Goal: Task Accomplishment & Management: Manage account settings

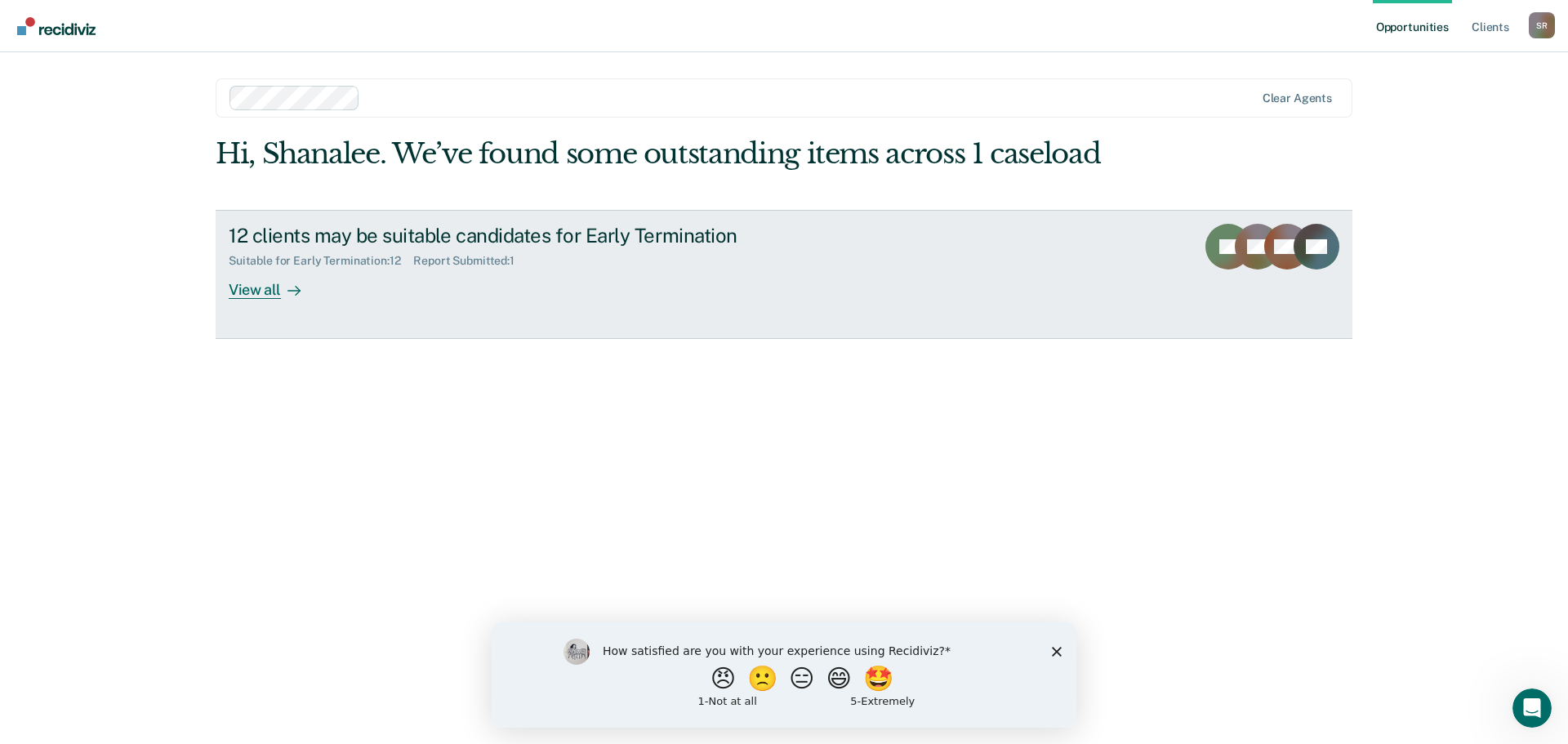
click at [282, 286] on div at bounding box center [290, 289] width 19 height 18
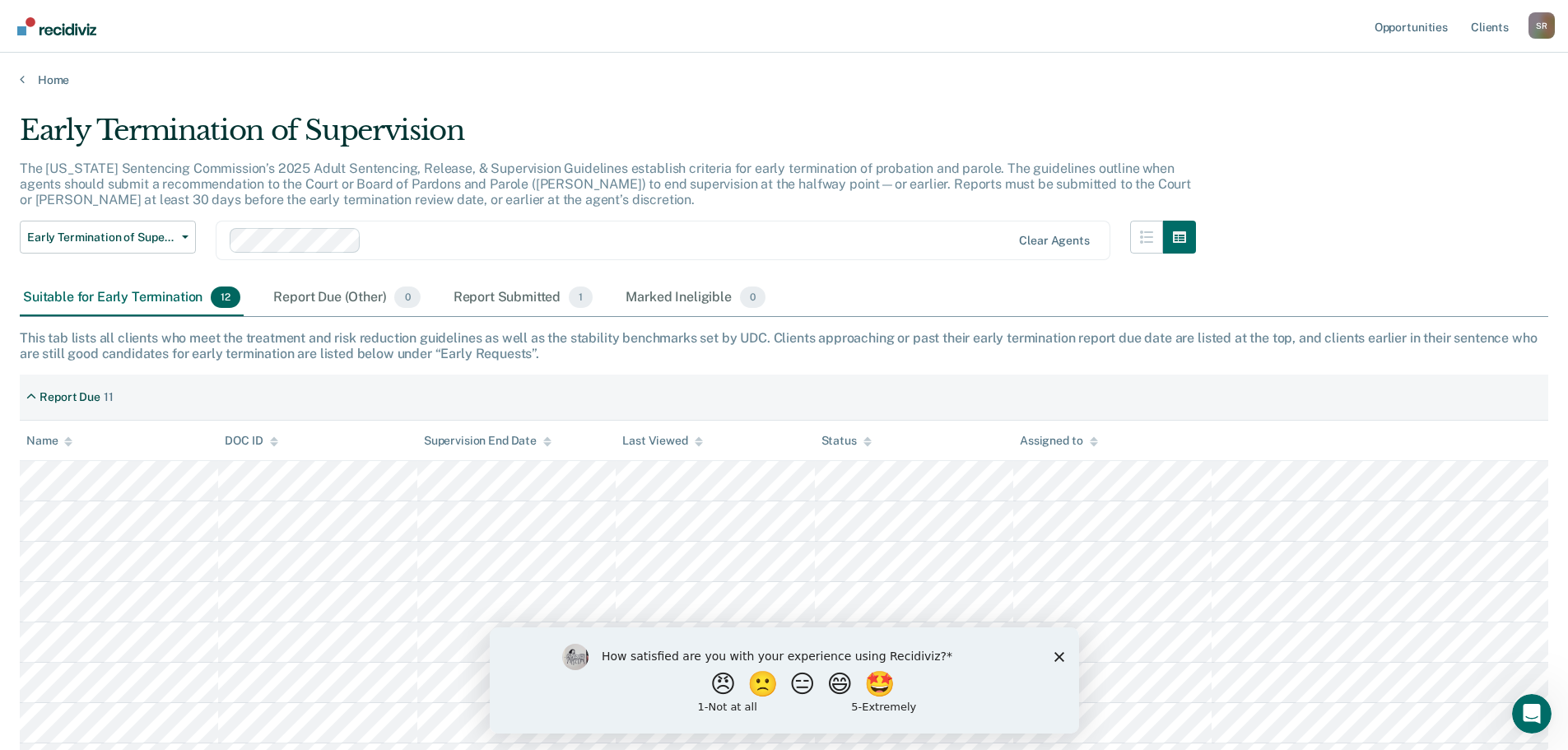
click at [1060, 656] on icon "Close survey" at bounding box center [1058, 656] width 10 height 10
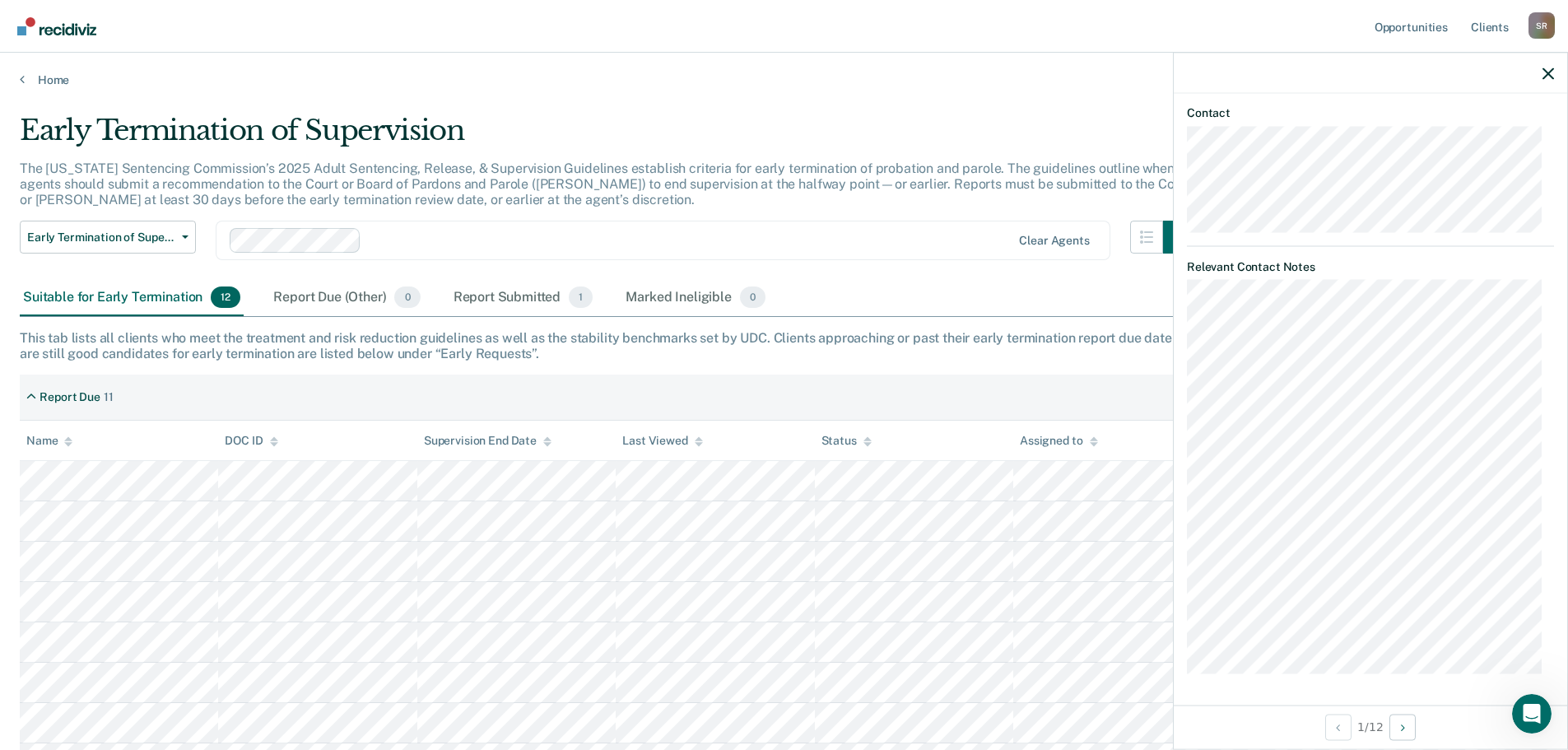
scroll to position [55, 0]
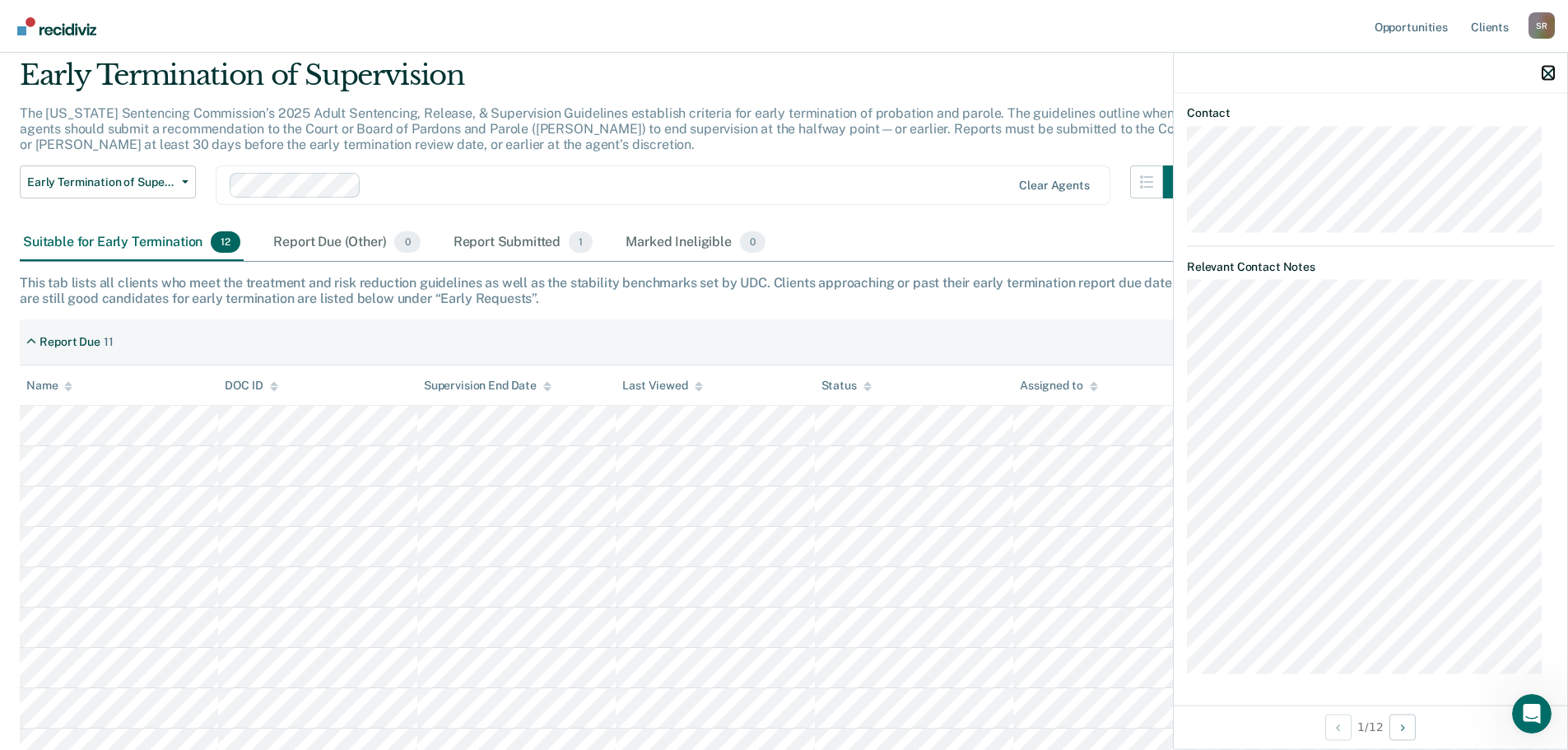
click at [1549, 73] on icon "button" at bounding box center [1548, 73] width 12 height 12
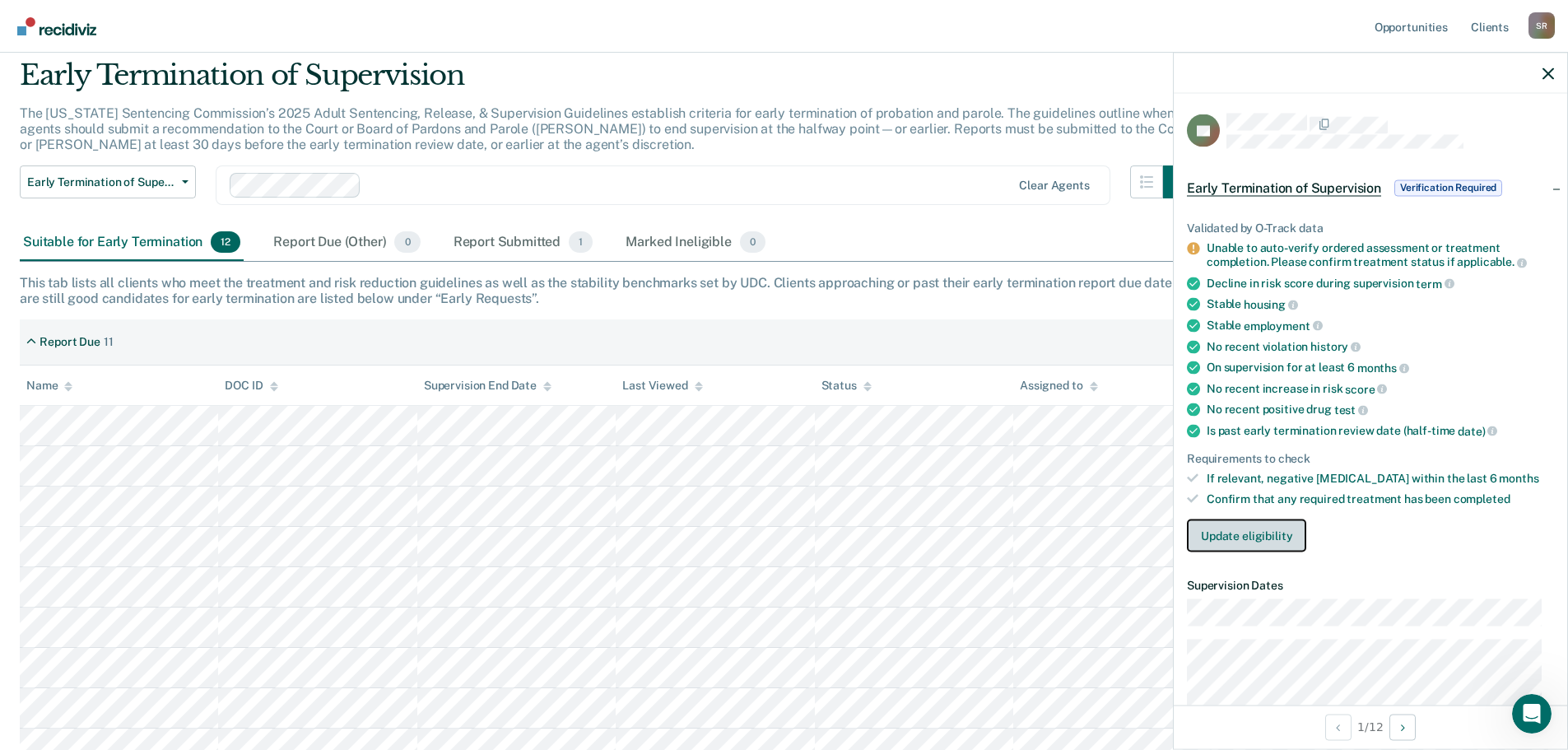
click at [1275, 535] on button "Update eligibility" at bounding box center [1246, 535] width 120 height 33
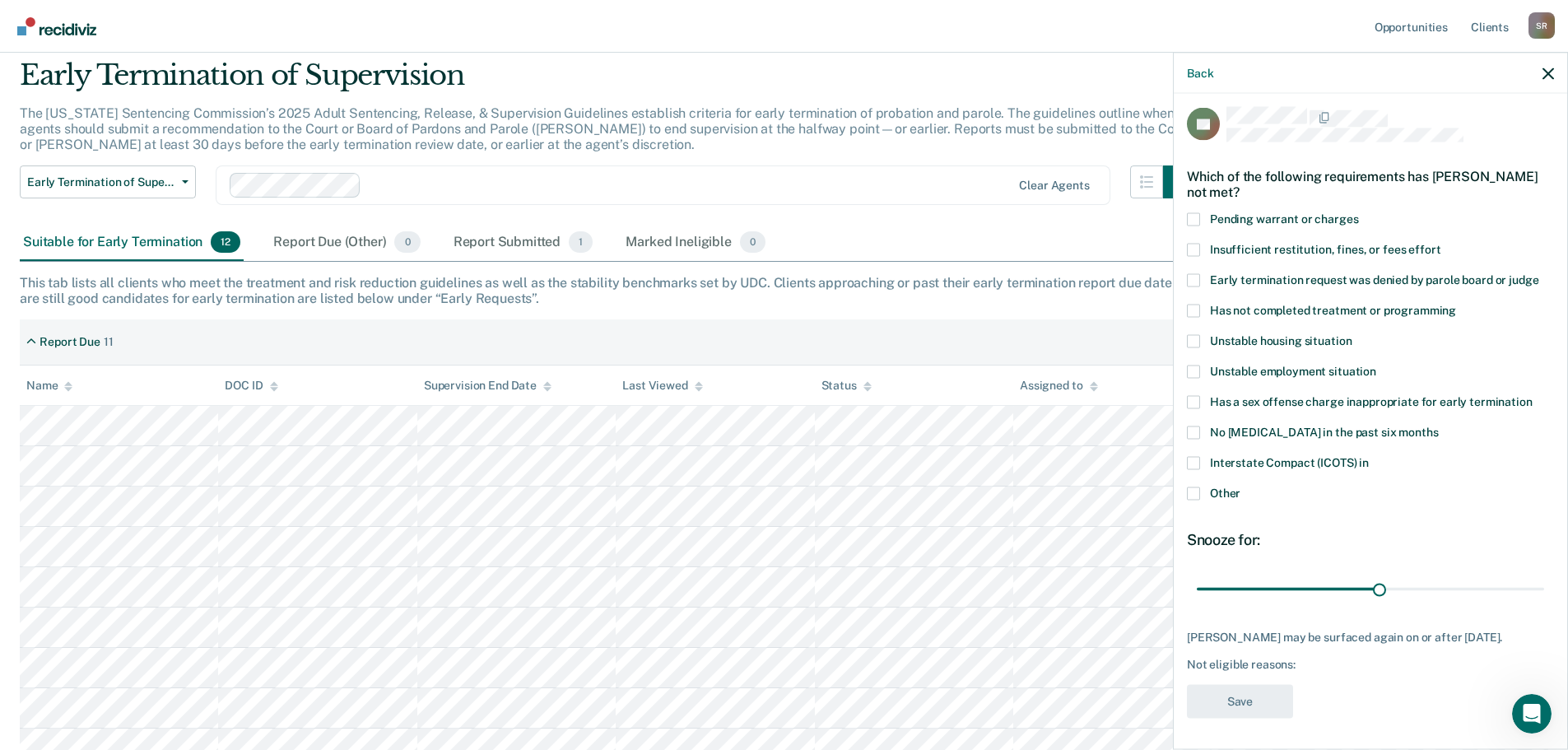
scroll to position [0, 0]
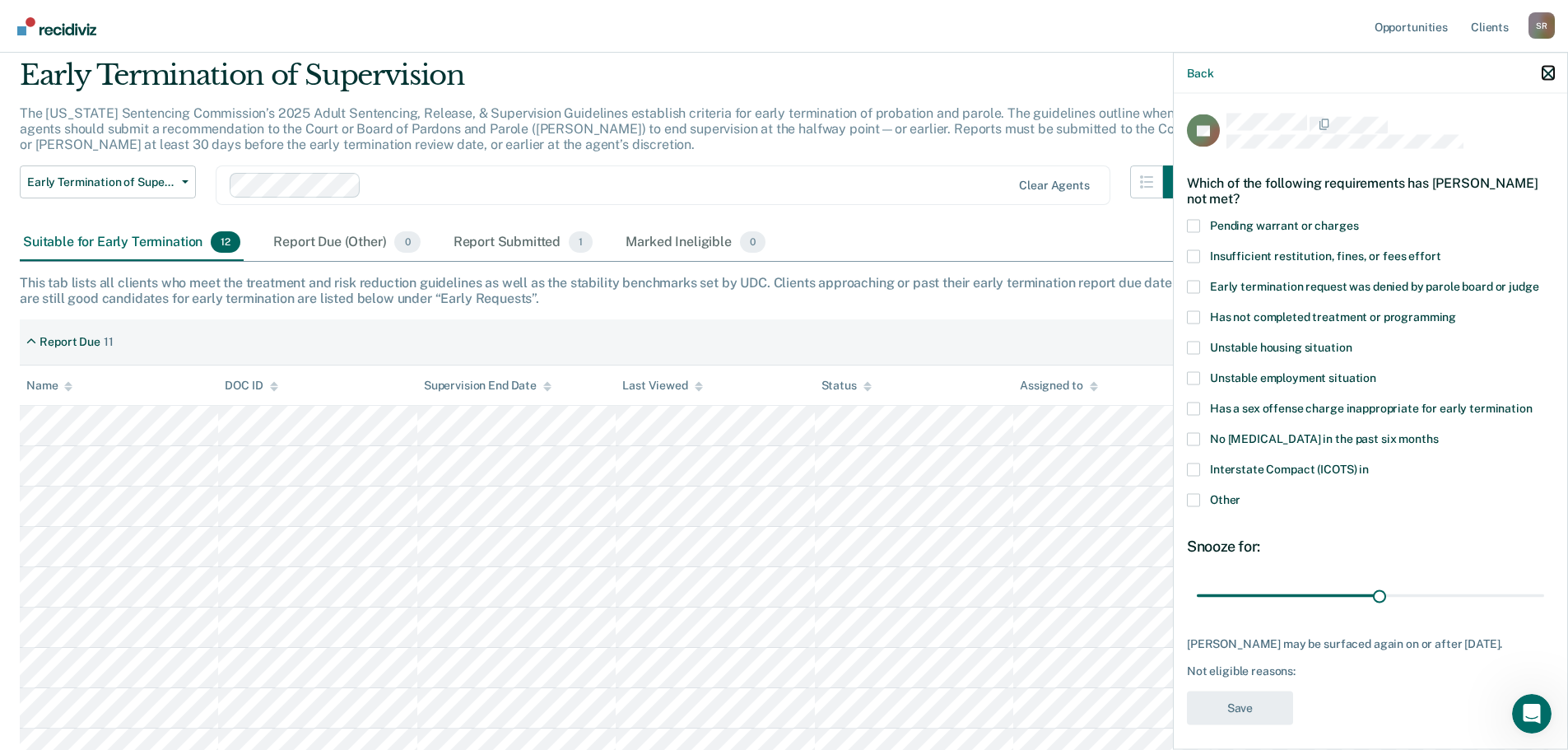
click at [1544, 74] on icon "button" at bounding box center [1548, 73] width 12 height 12
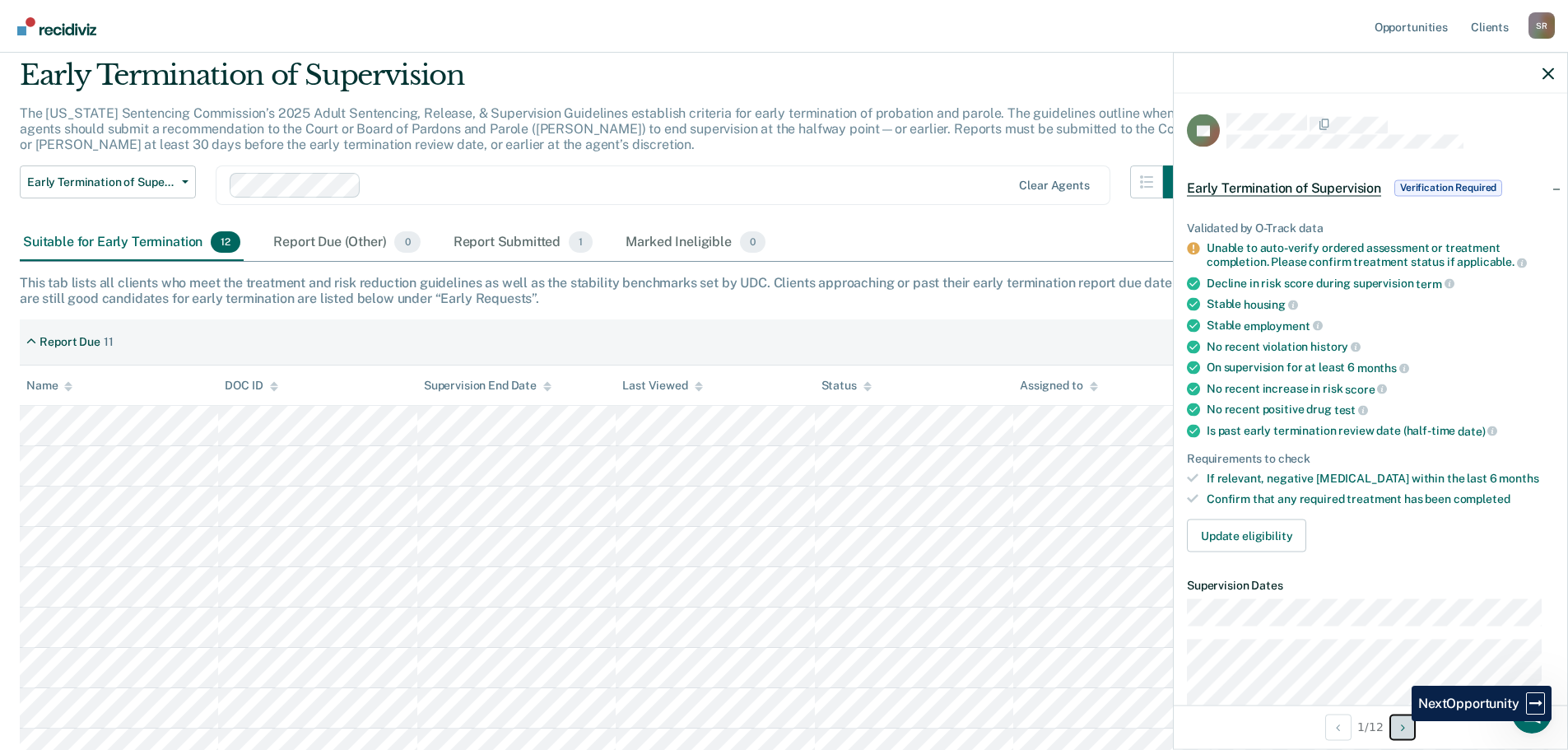
click at [1400, 720] on button "Next Opportunity" at bounding box center [1403, 727] width 27 height 27
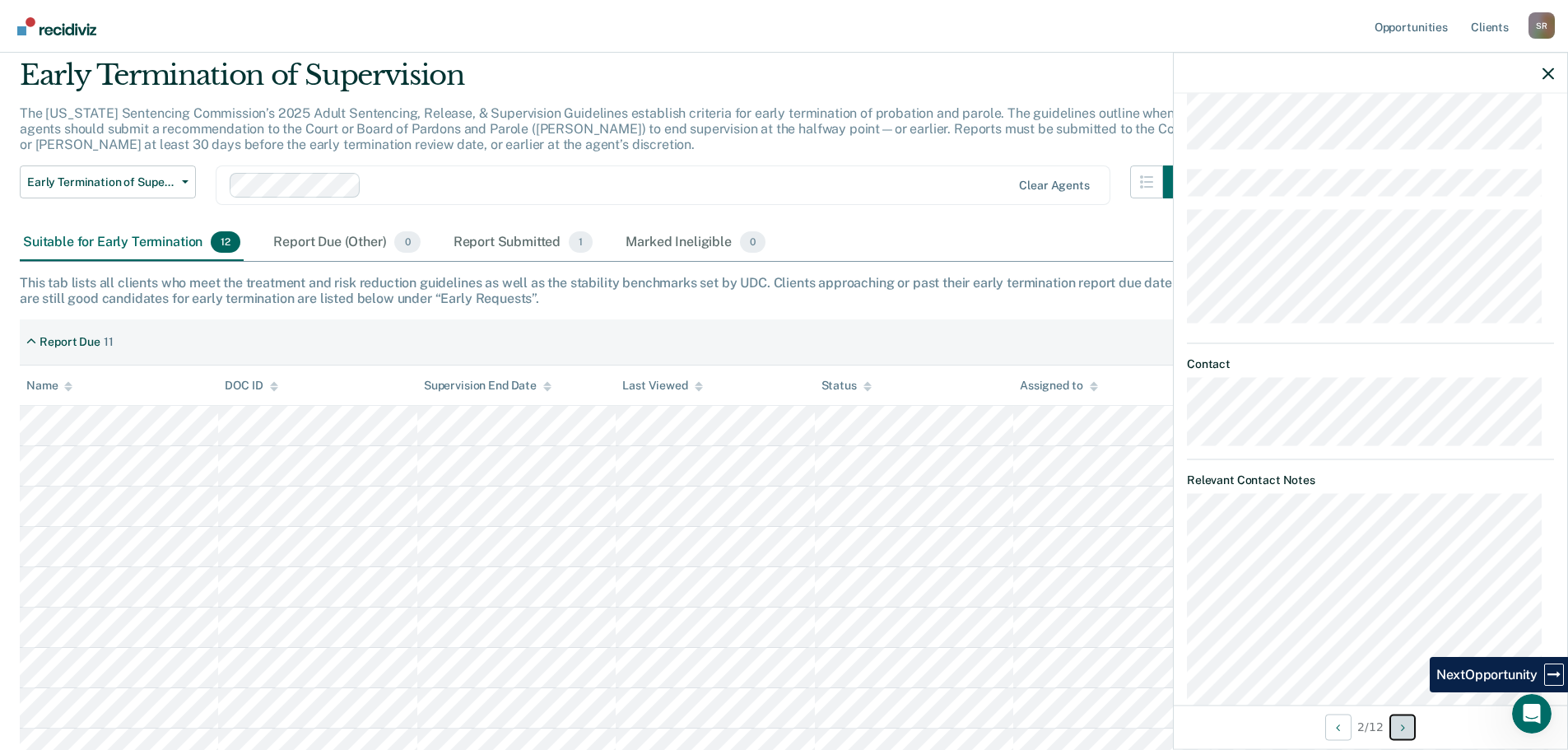
scroll to position [742, 0]
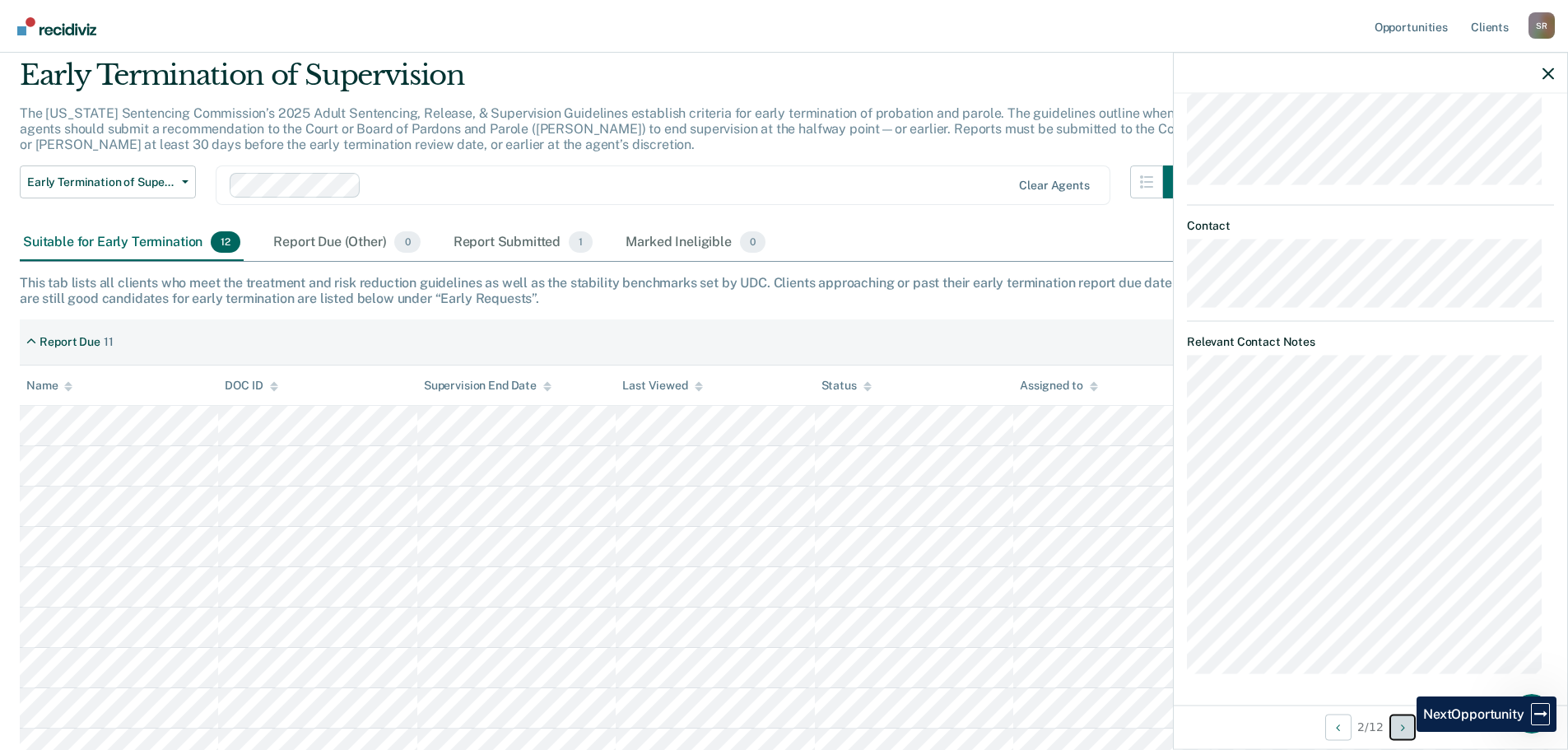
click at [1404, 732] on icon "Next Opportunity" at bounding box center [1403, 727] width 4 height 12
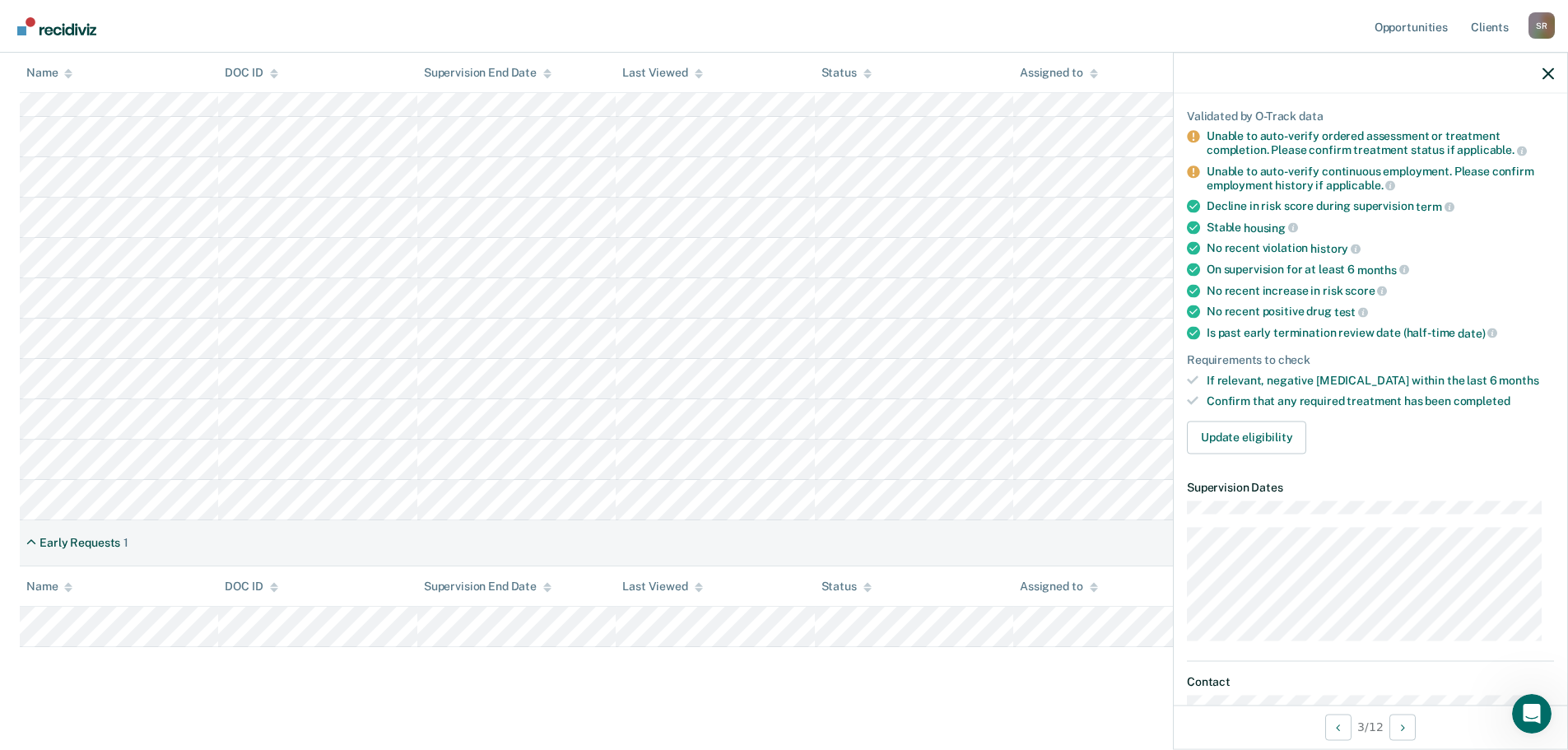
scroll to position [70, 0]
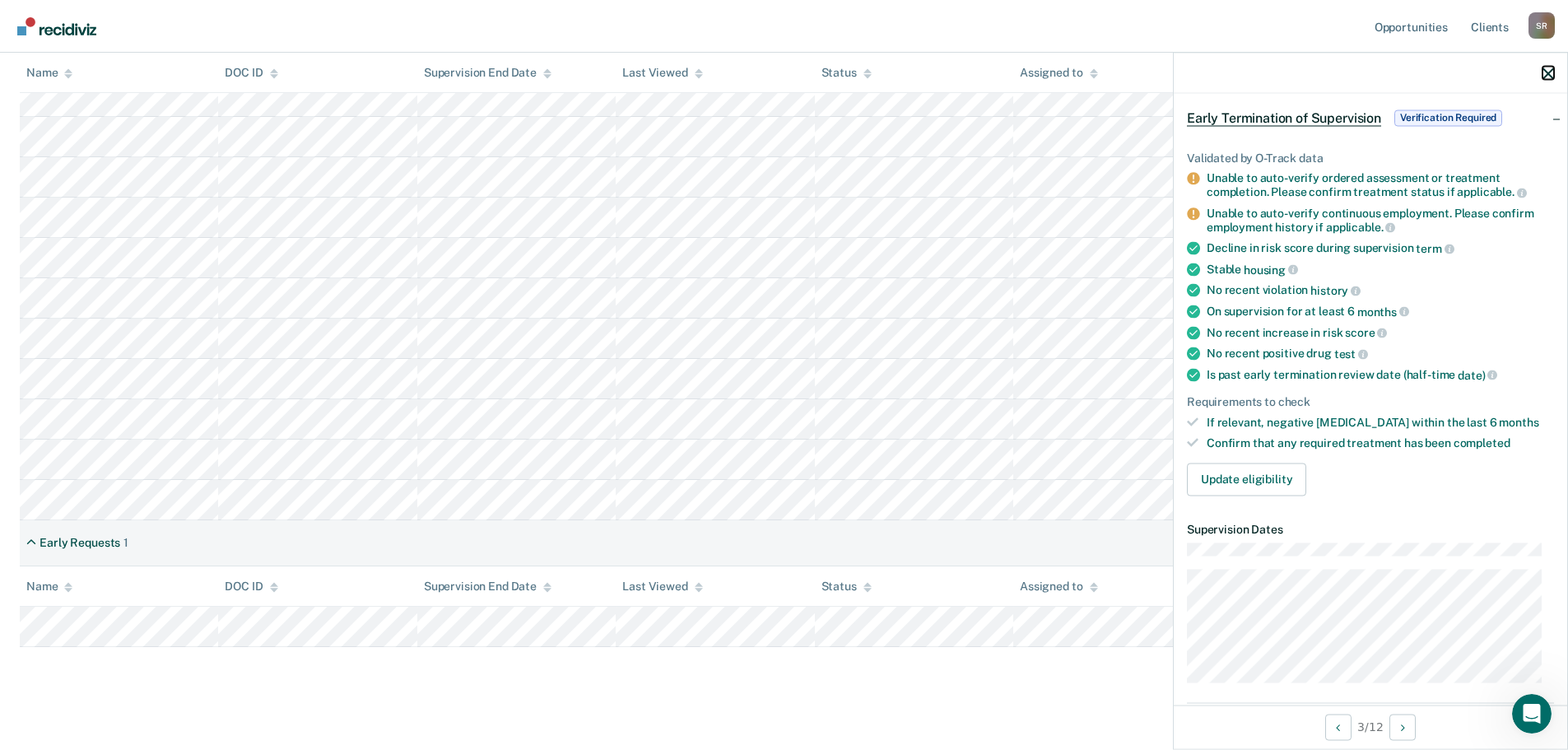
click at [1543, 69] on icon "button" at bounding box center [1548, 73] width 12 height 12
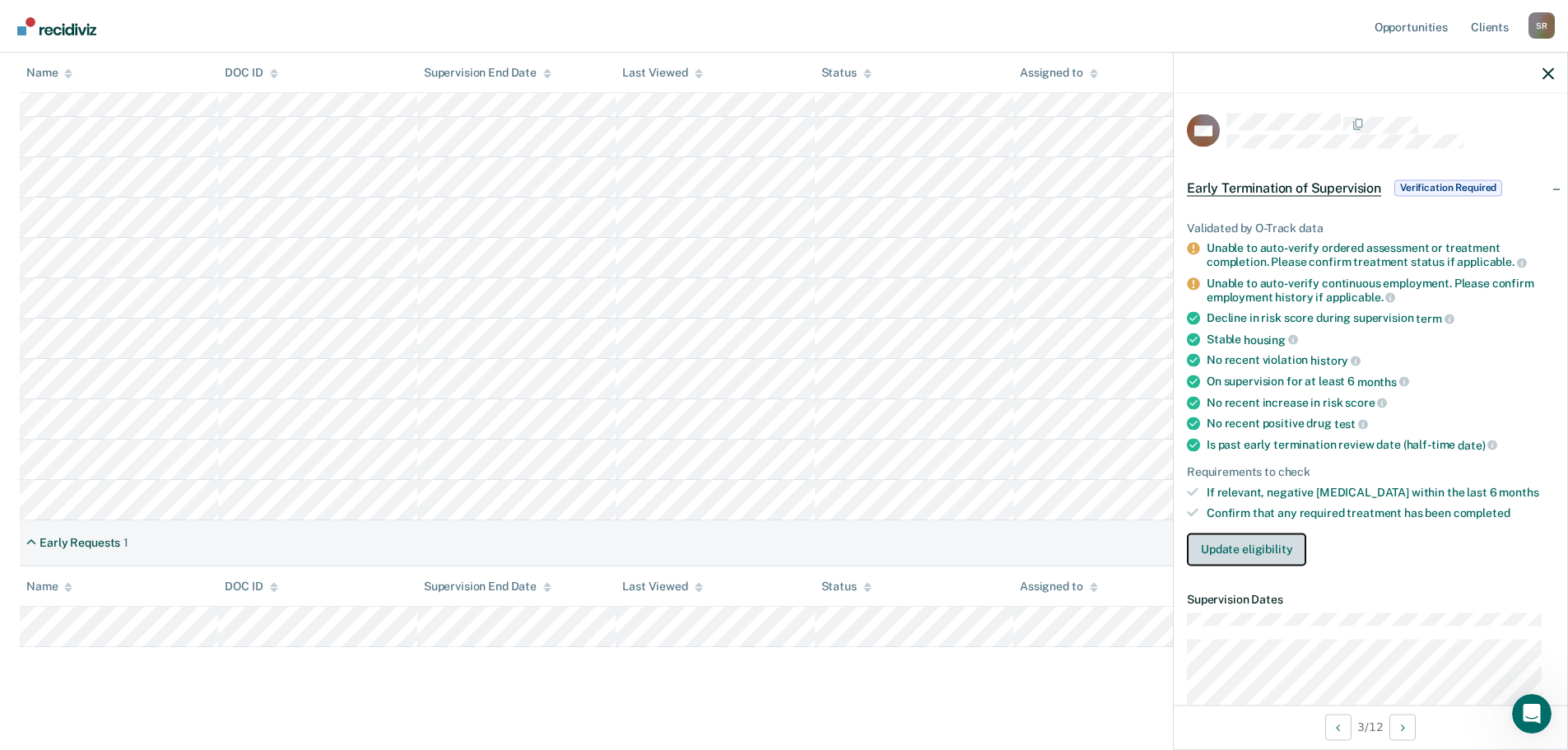
click at [1286, 538] on button "Update eligibility" at bounding box center [1246, 549] width 120 height 33
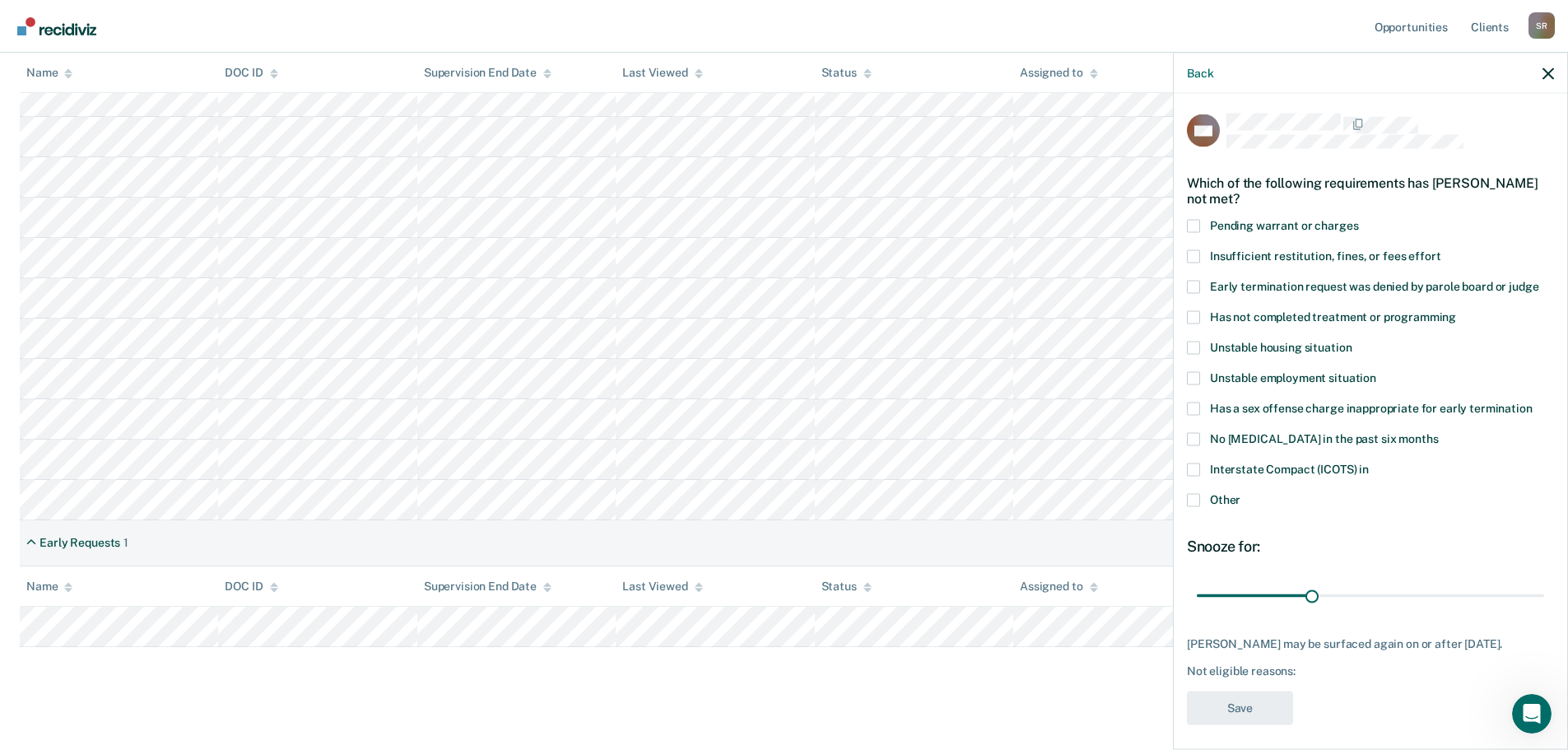
click at [1196, 410] on span at bounding box center [1193, 408] width 13 height 13
click at [1533, 402] on input "Has a sex offense charge inappropriate for early termination" at bounding box center [1533, 402] width 0 height 0
click at [1195, 316] on span at bounding box center [1193, 316] width 13 height 13
click at [1456, 310] on input "Has not completed treatment or programming" at bounding box center [1456, 310] width 0 height 0
click at [1192, 407] on span at bounding box center [1193, 408] width 13 height 13
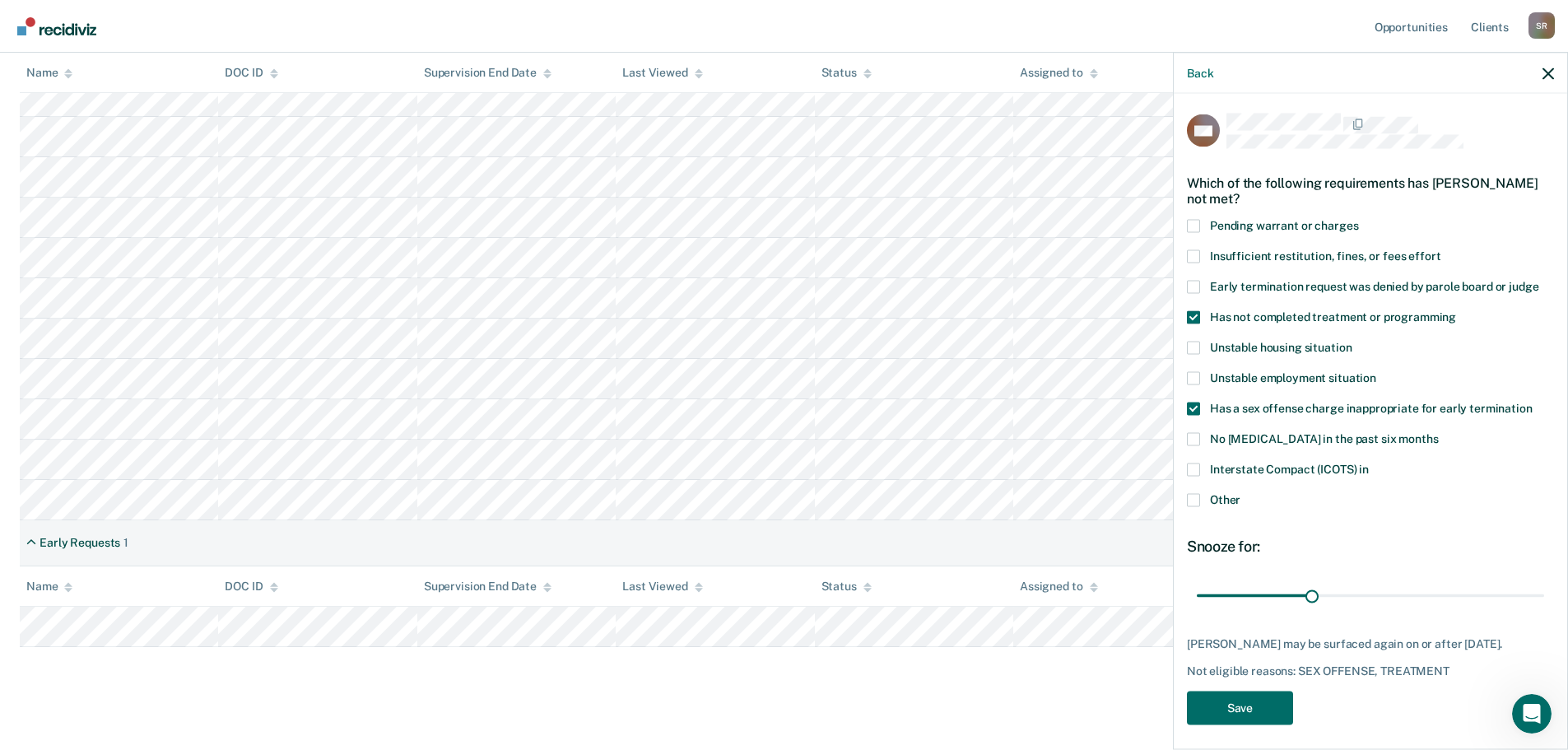
click at [1533, 402] on input "Has a sex offense charge inappropriate for early termination" at bounding box center [1533, 402] width 0 height 0
drag, startPoint x: 1310, startPoint y: 589, endPoint x: 1539, endPoint y: 591, distance: 229.0
type input "90"
click at [1539, 591] on input "range" at bounding box center [1370, 596] width 347 height 29
click at [1235, 723] on button "Save" at bounding box center [1240, 707] width 106 height 34
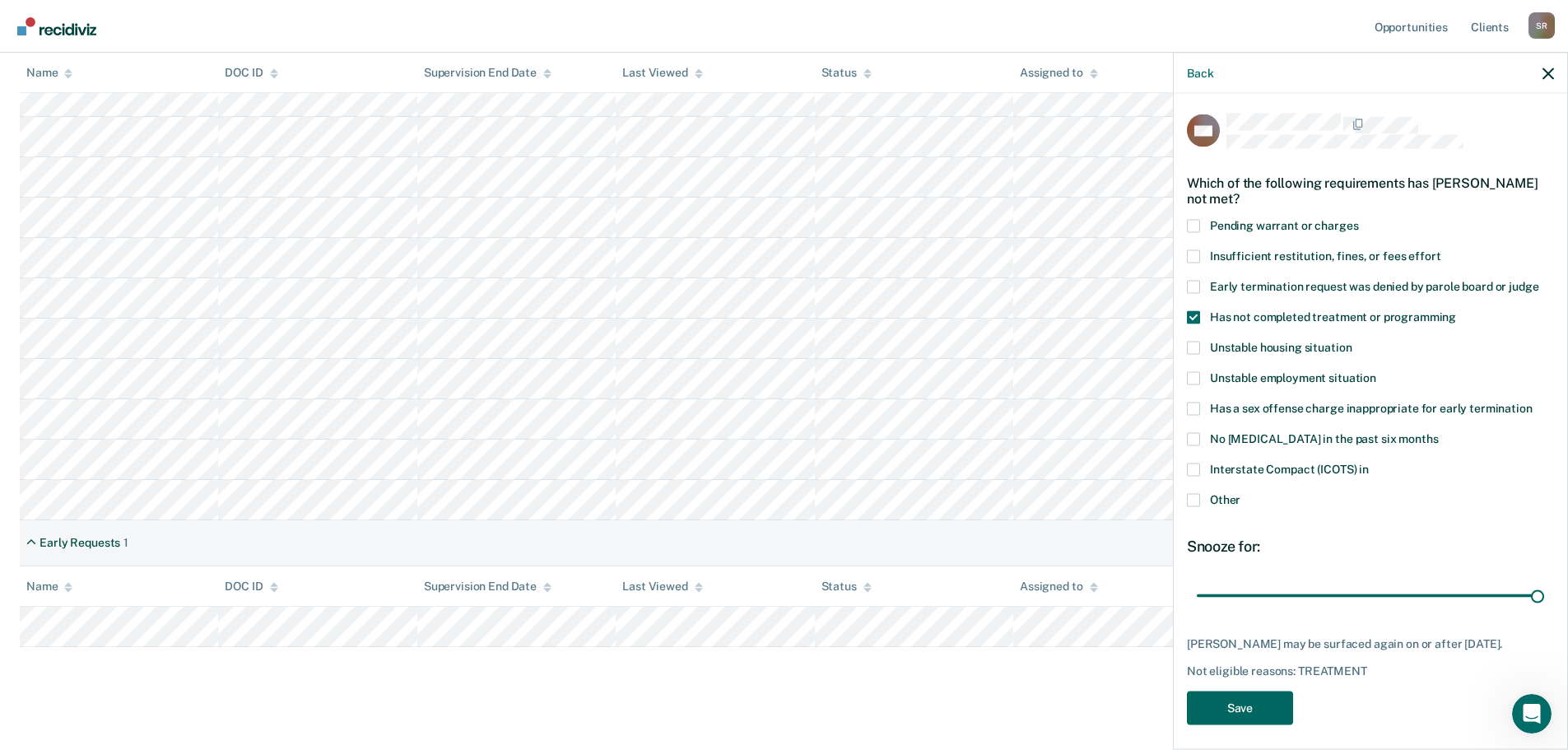
scroll to position [360, 0]
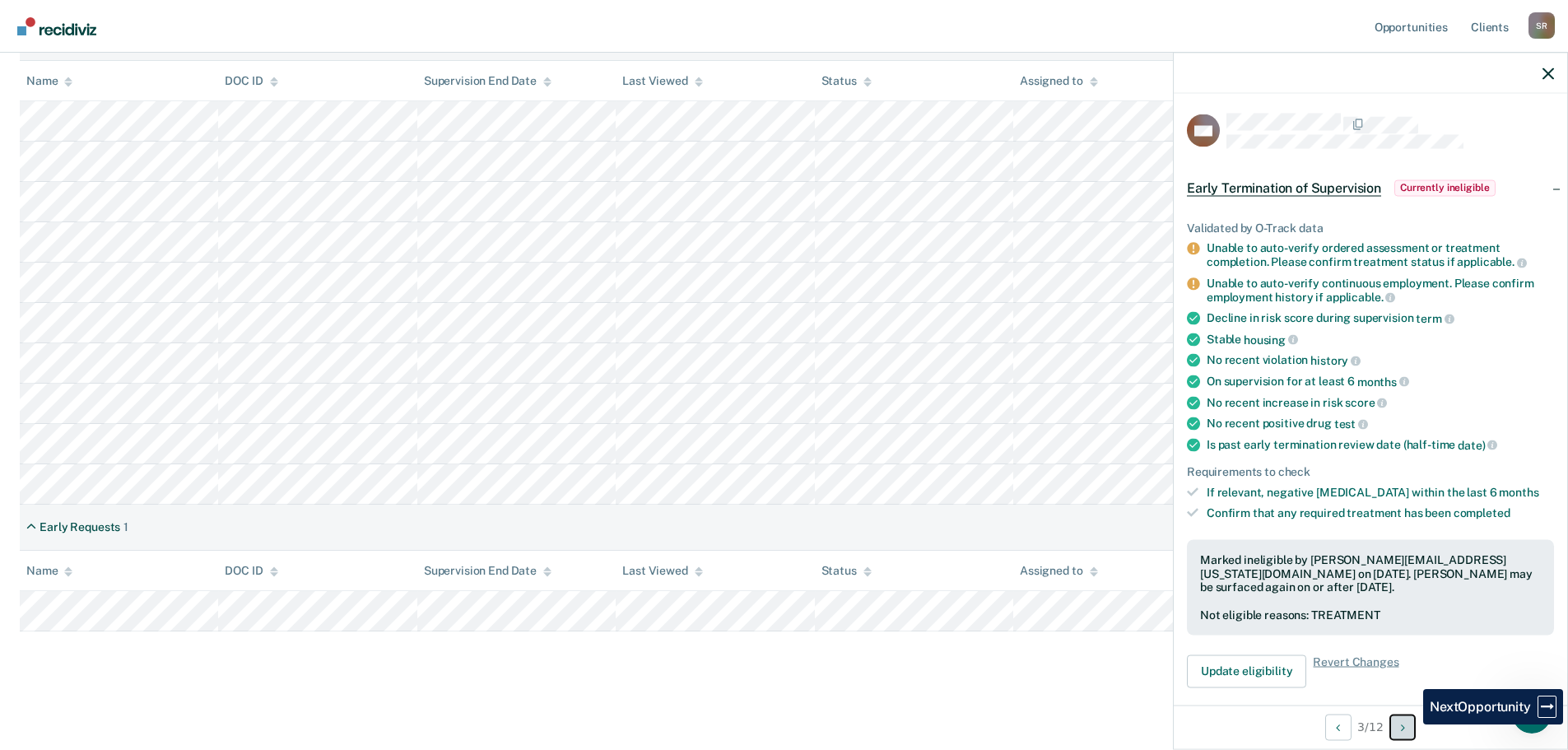
click at [1411, 734] on button "Next Opportunity" at bounding box center [1403, 727] width 27 height 27
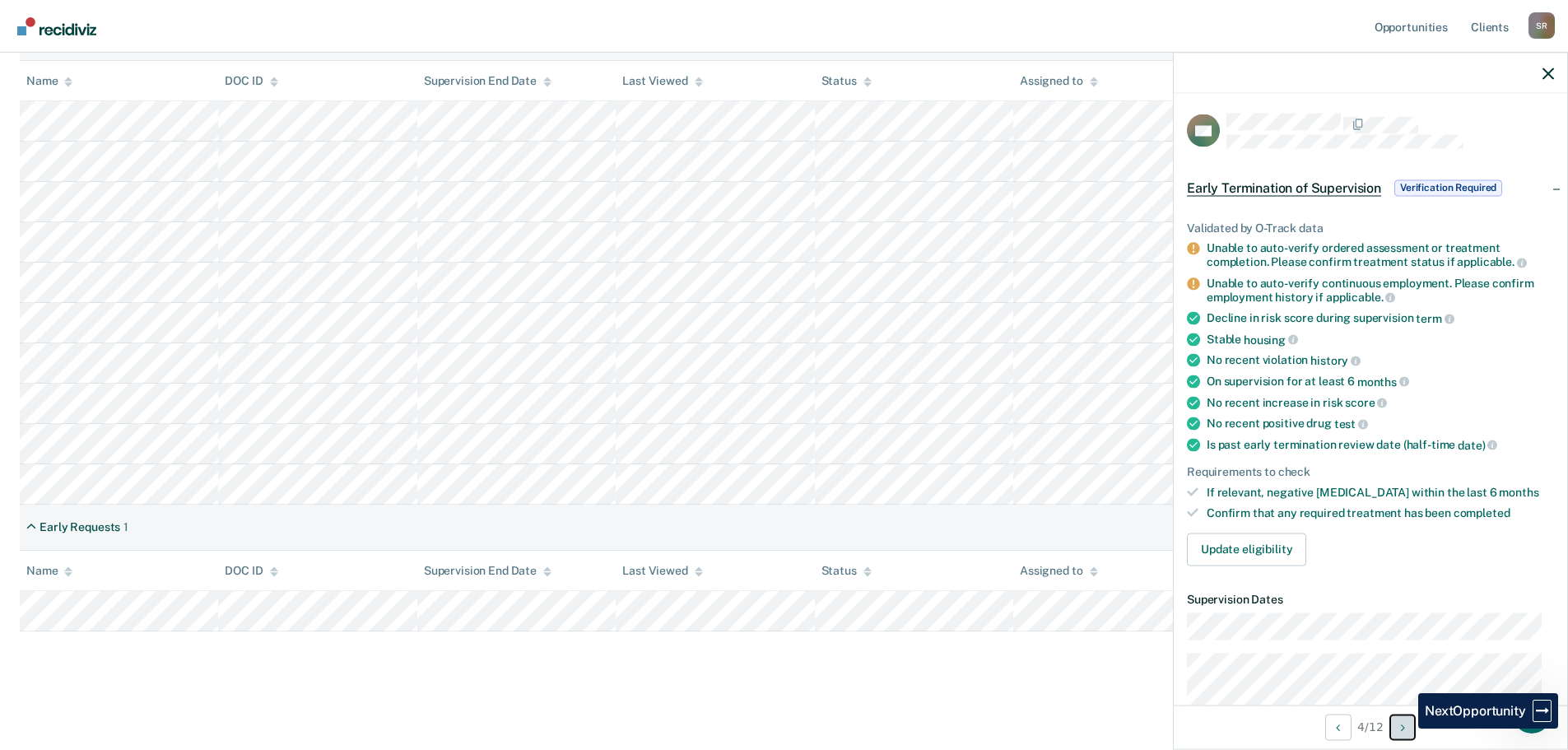
click at [1405, 729] on icon "Next Opportunity" at bounding box center [1403, 727] width 4 height 12
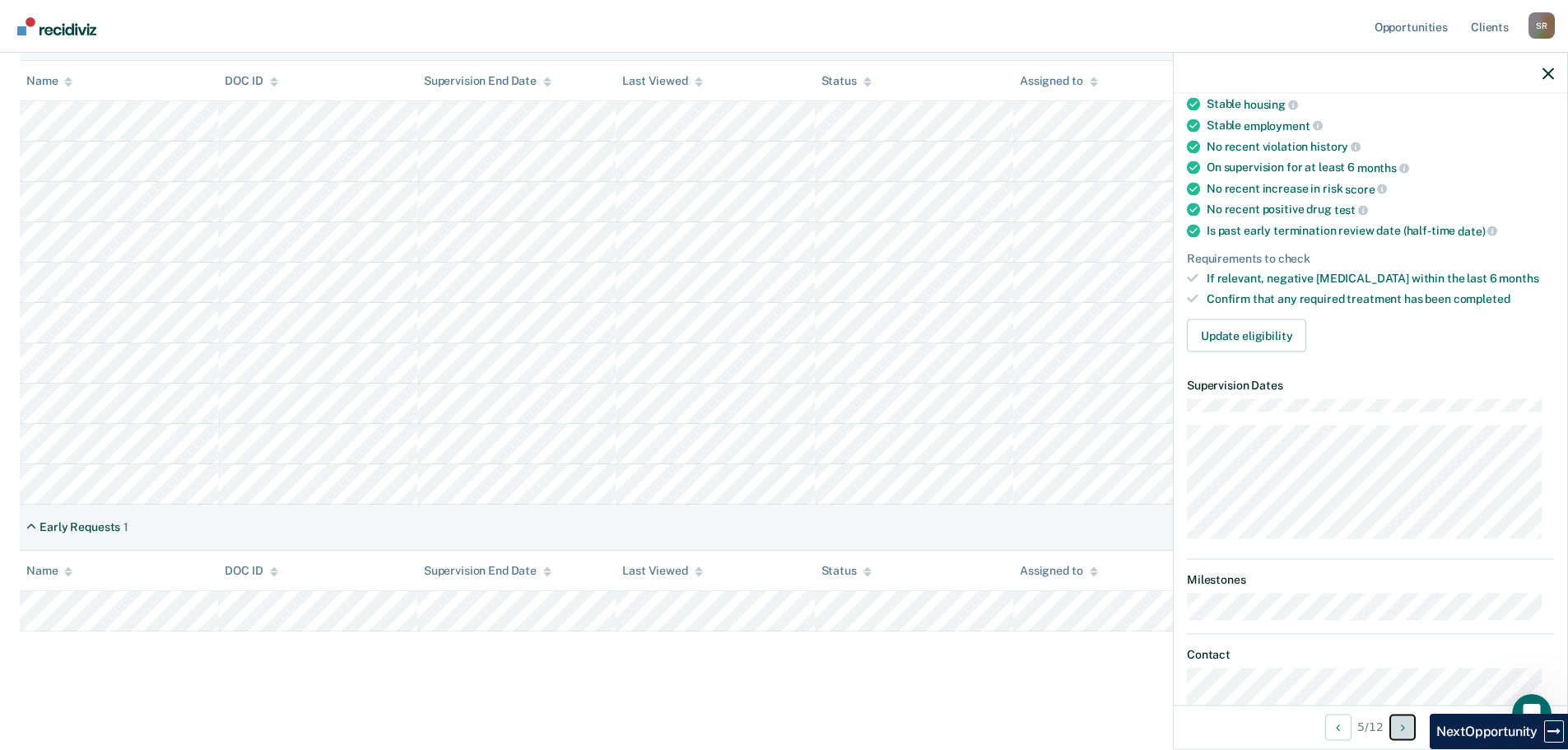
scroll to position [220, 0]
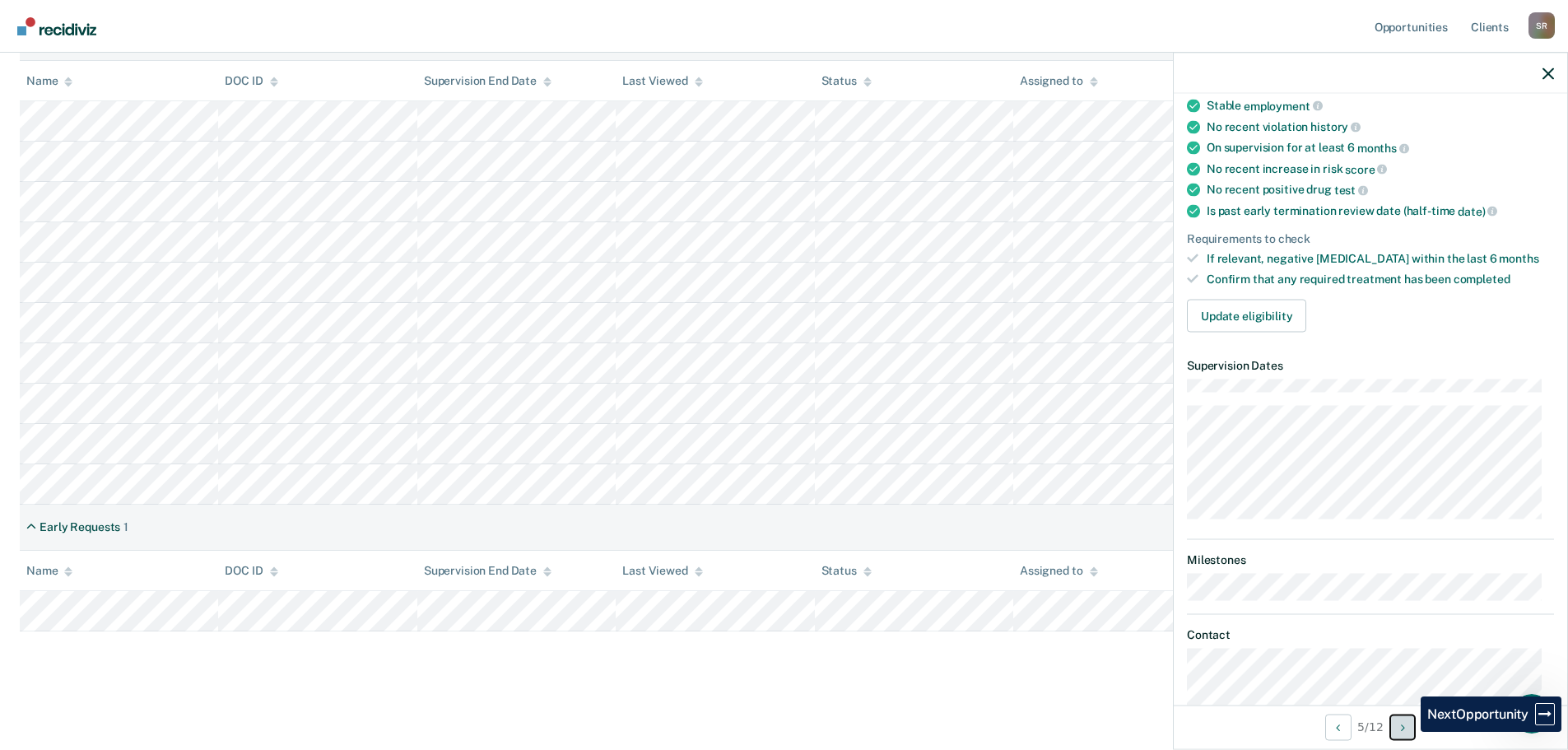
click at [1408, 732] on button "Next Opportunity" at bounding box center [1403, 727] width 27 height 27
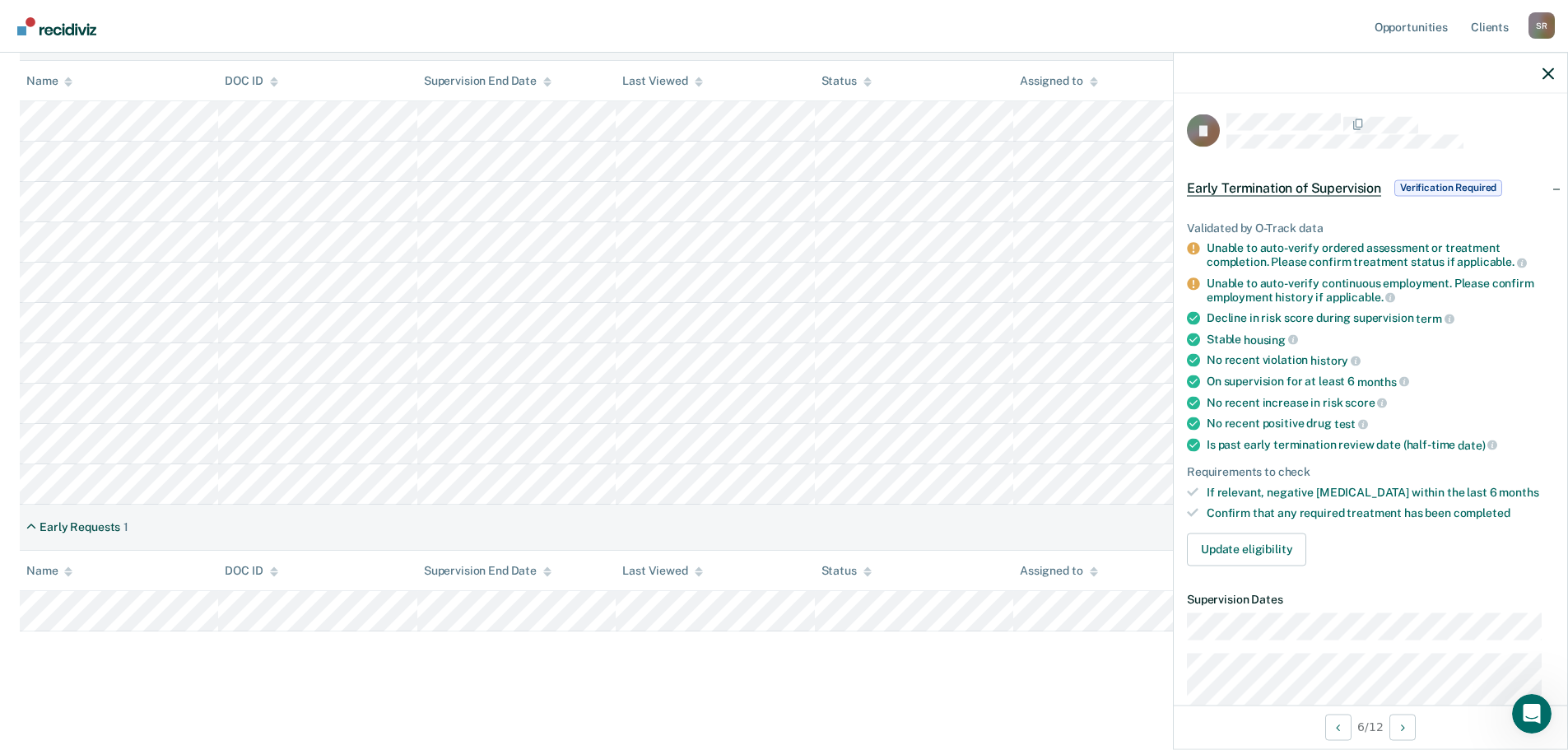
scroll to position [55, 0]
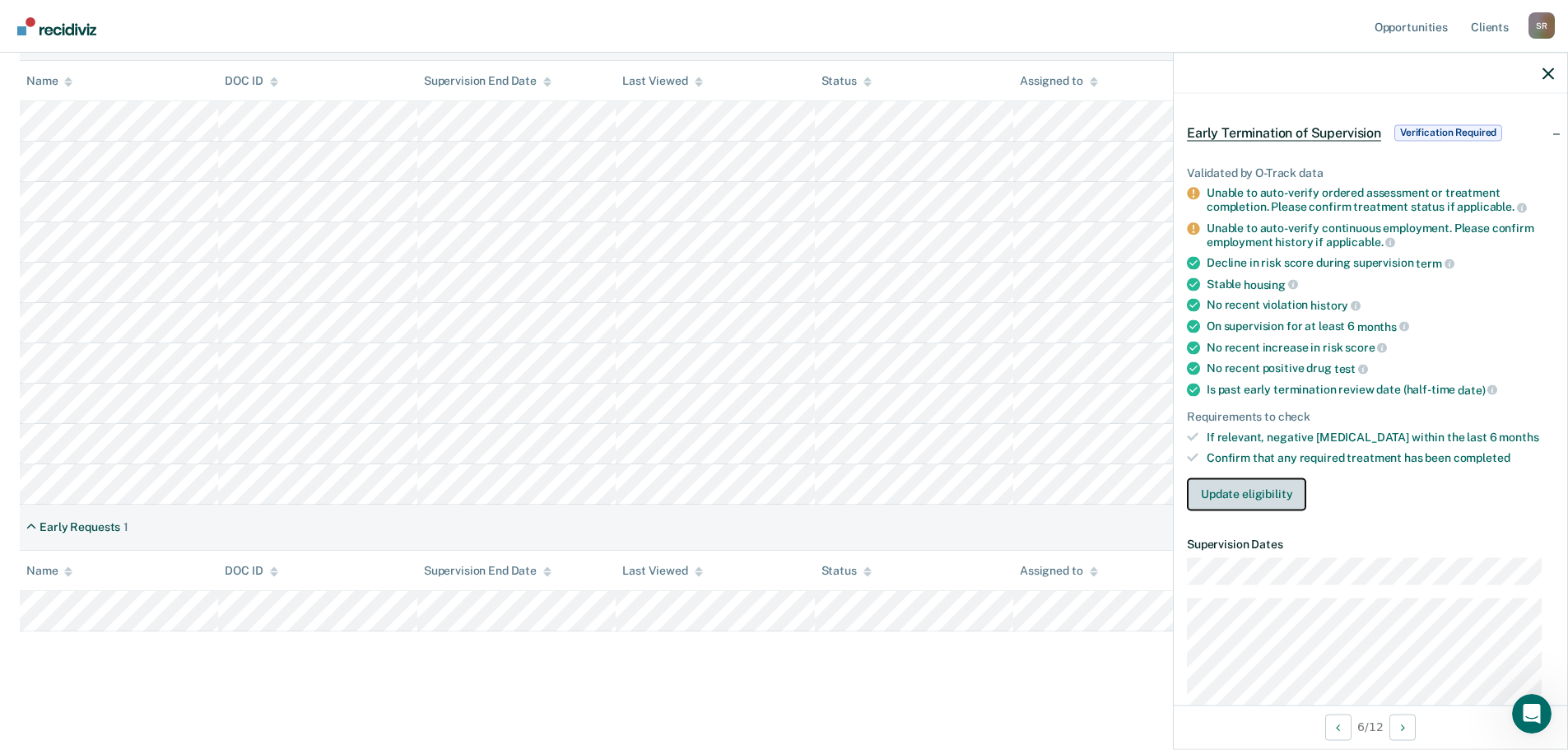
click at [1265, 497] on button "Update eligibility" at bounding box center [1246, 494] width 120 height 33
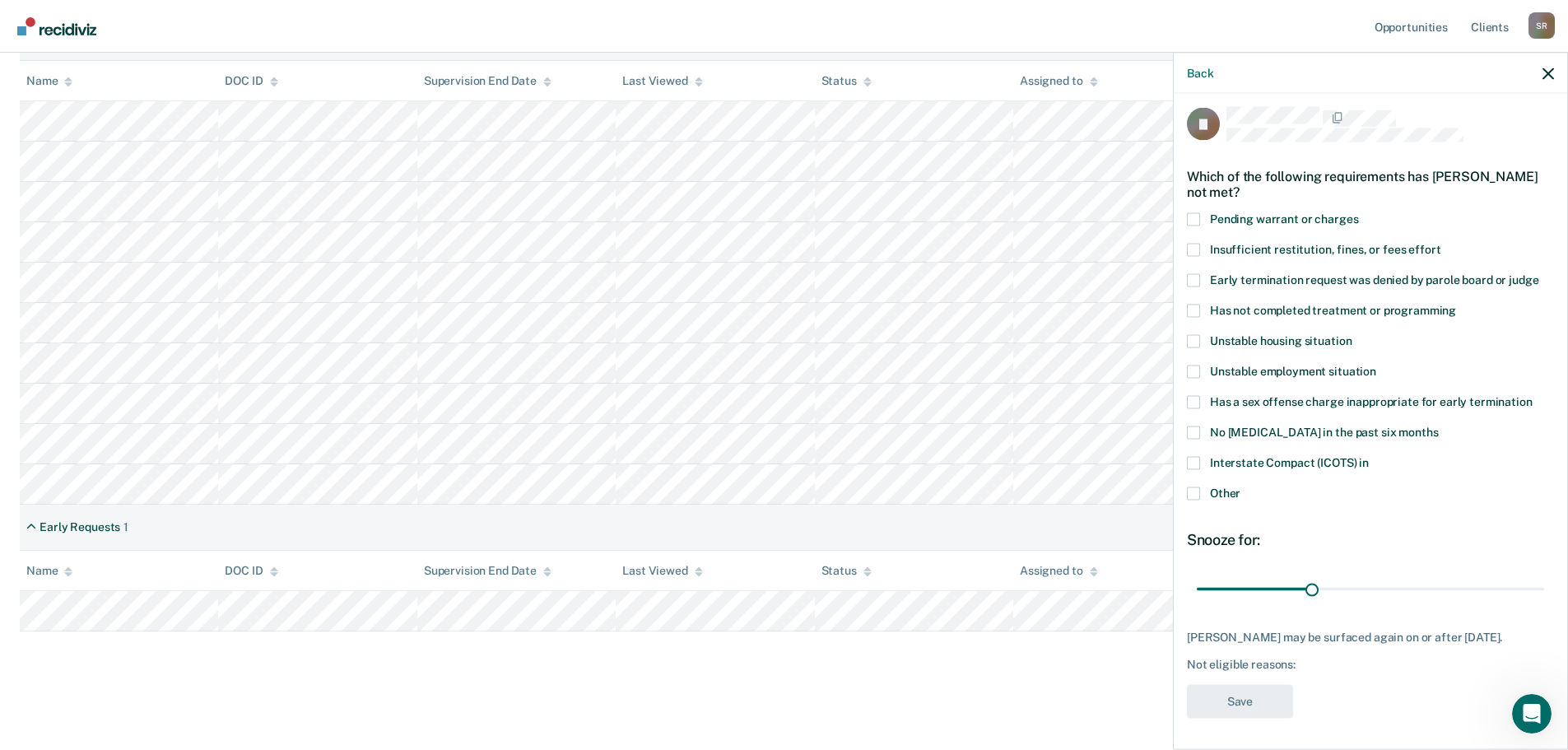
click at [1187, 315] on span at bounding box center [1193, 310] width 13 height 13
click at [1456, 304] on input "Has not completed treatment or programming" at bounding box center [1456, 304] width 0 height 0
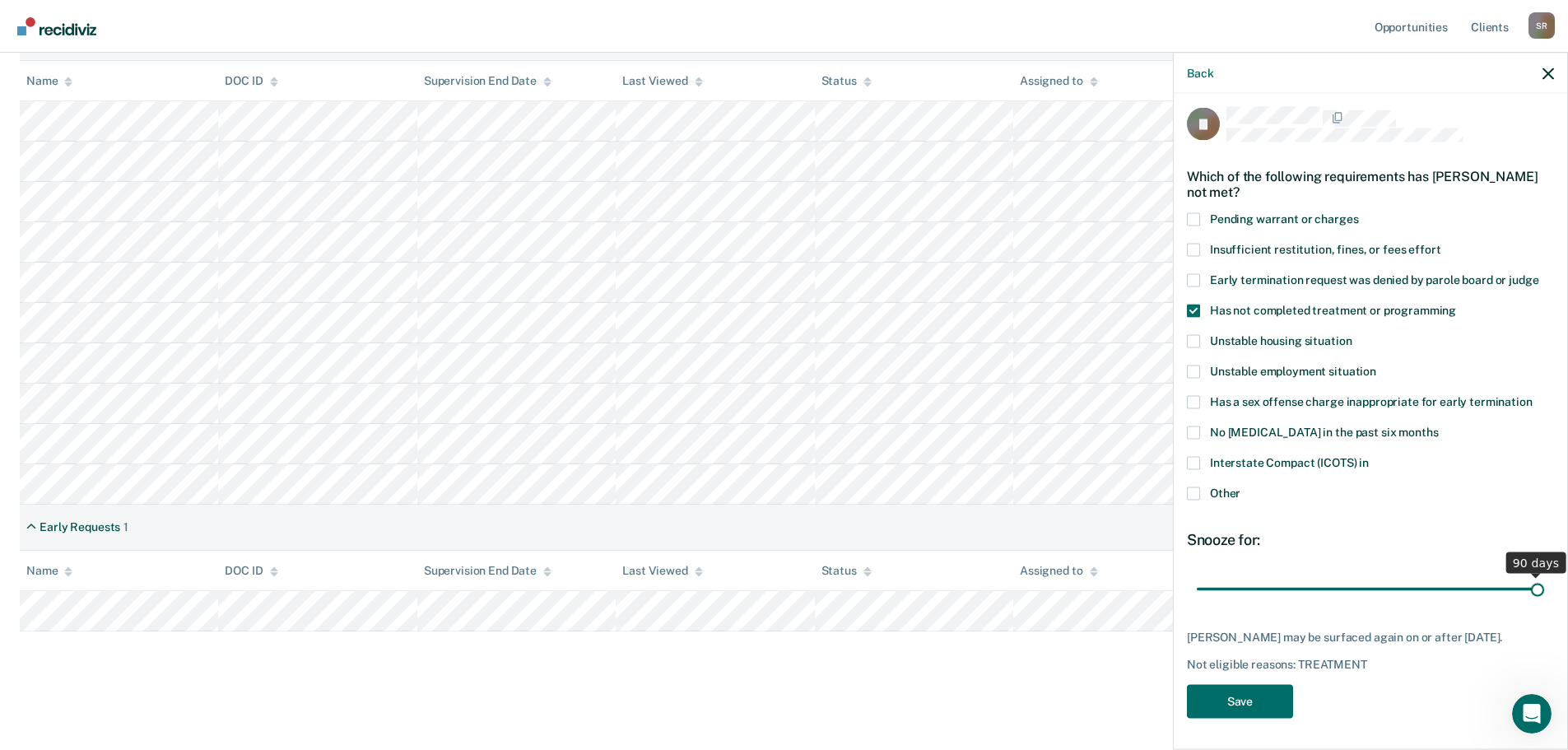
drag, startPoint x: 1309, startPoint y: 590, endPoint x: 1549, endPoint y: 577, distance: 240.4
type input "90"
click at [1544, 577] on input "range" at bounding box center [1370, 589] width 347 height 29
click at [1274, 718] on button "Save" at bounding box center [1240, 701] width 106 height 34
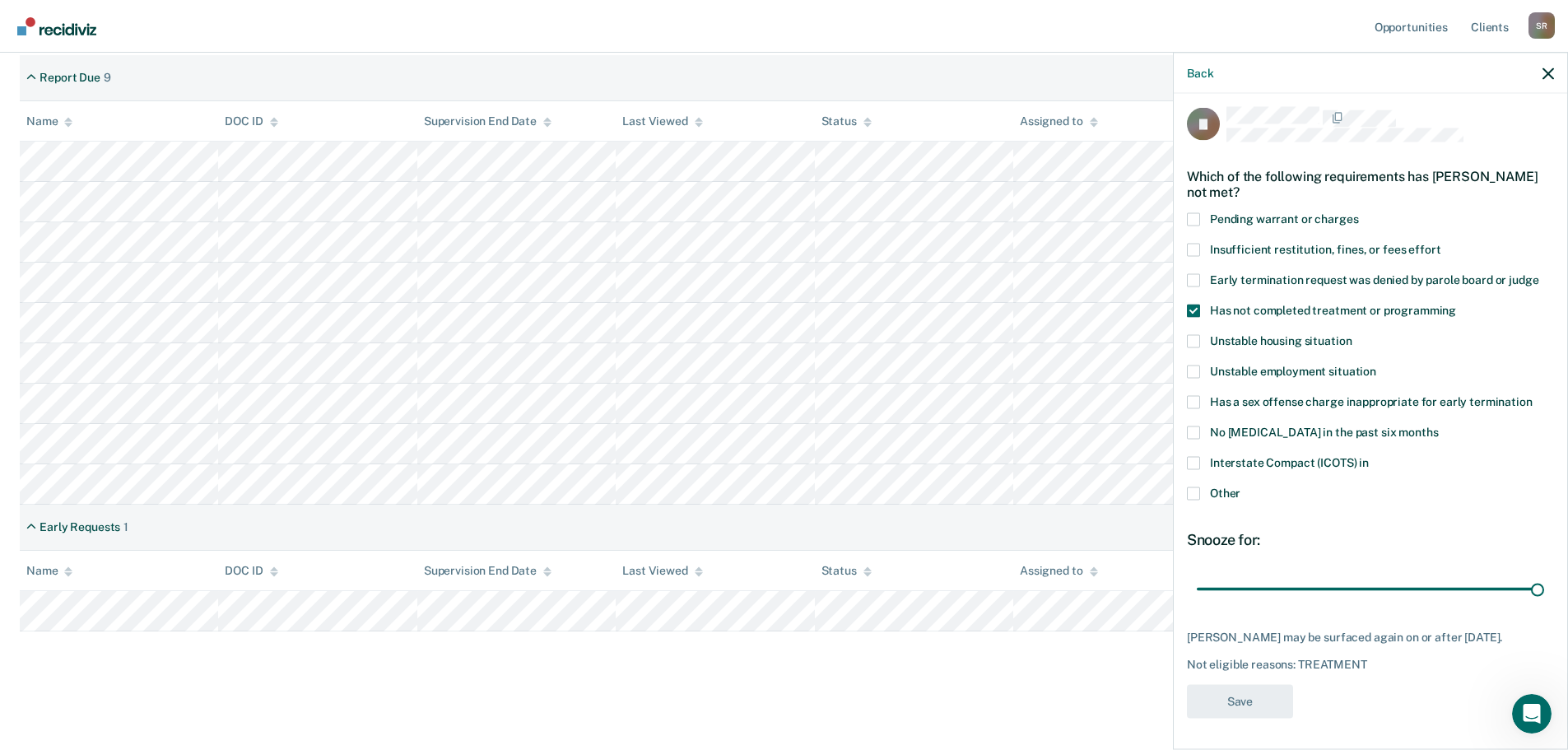
scroll to position [319, 0]
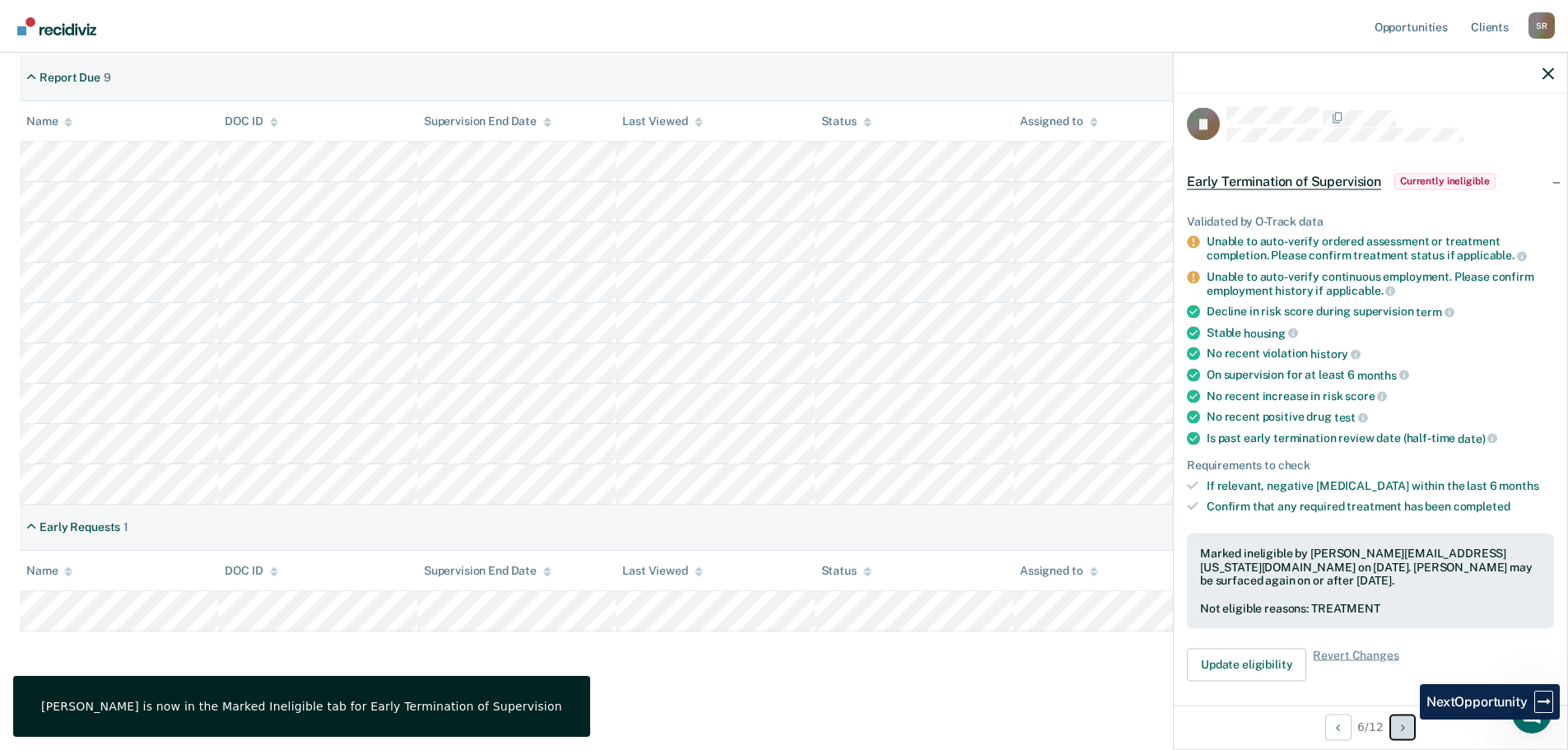
click at [1408, 720] on button "Next Opportunity" at bounding box center [1403, 727] width 27 height 27
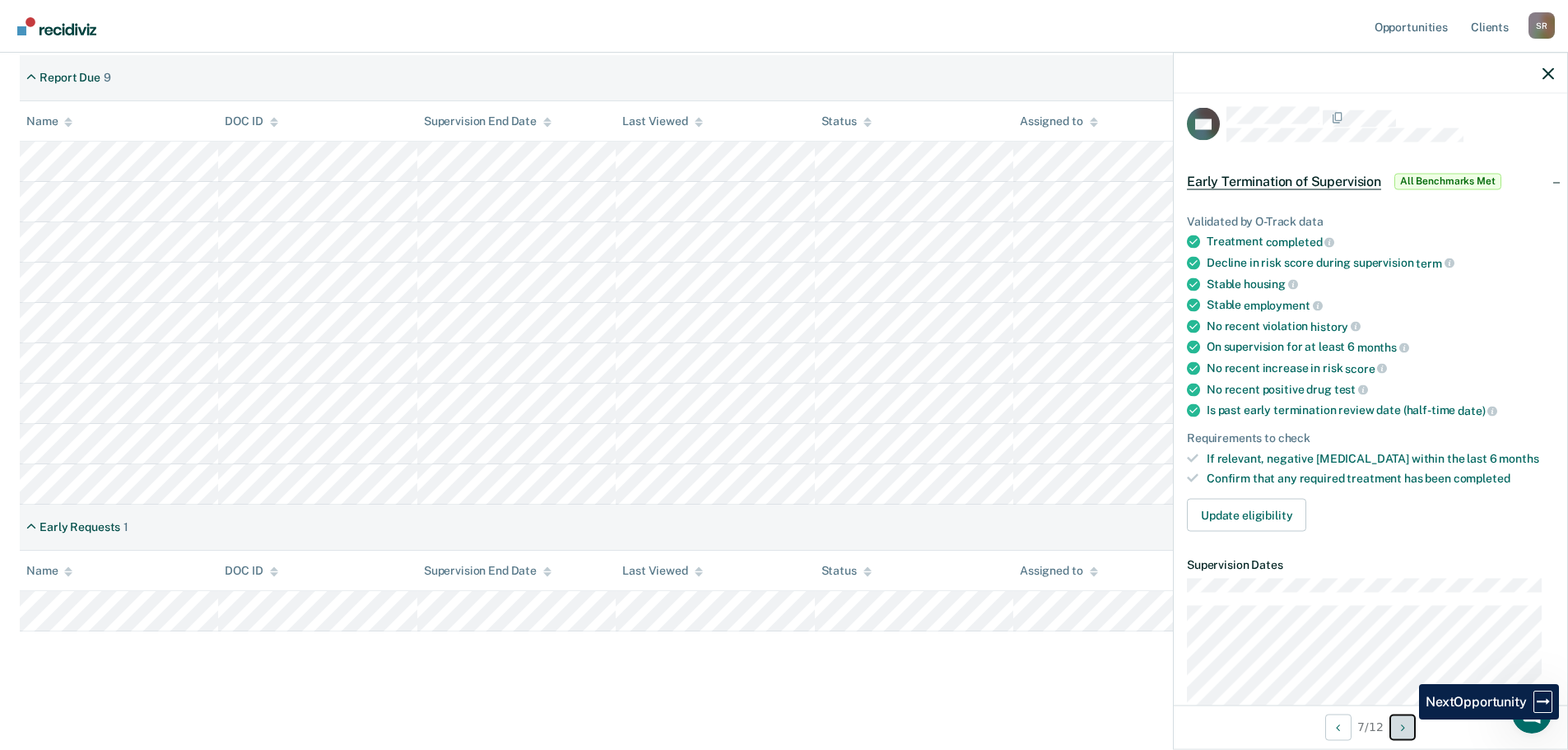
click at [1407, 720] on button "Next Opportunity" at bounding box center [1403, 727] width 27 height 27
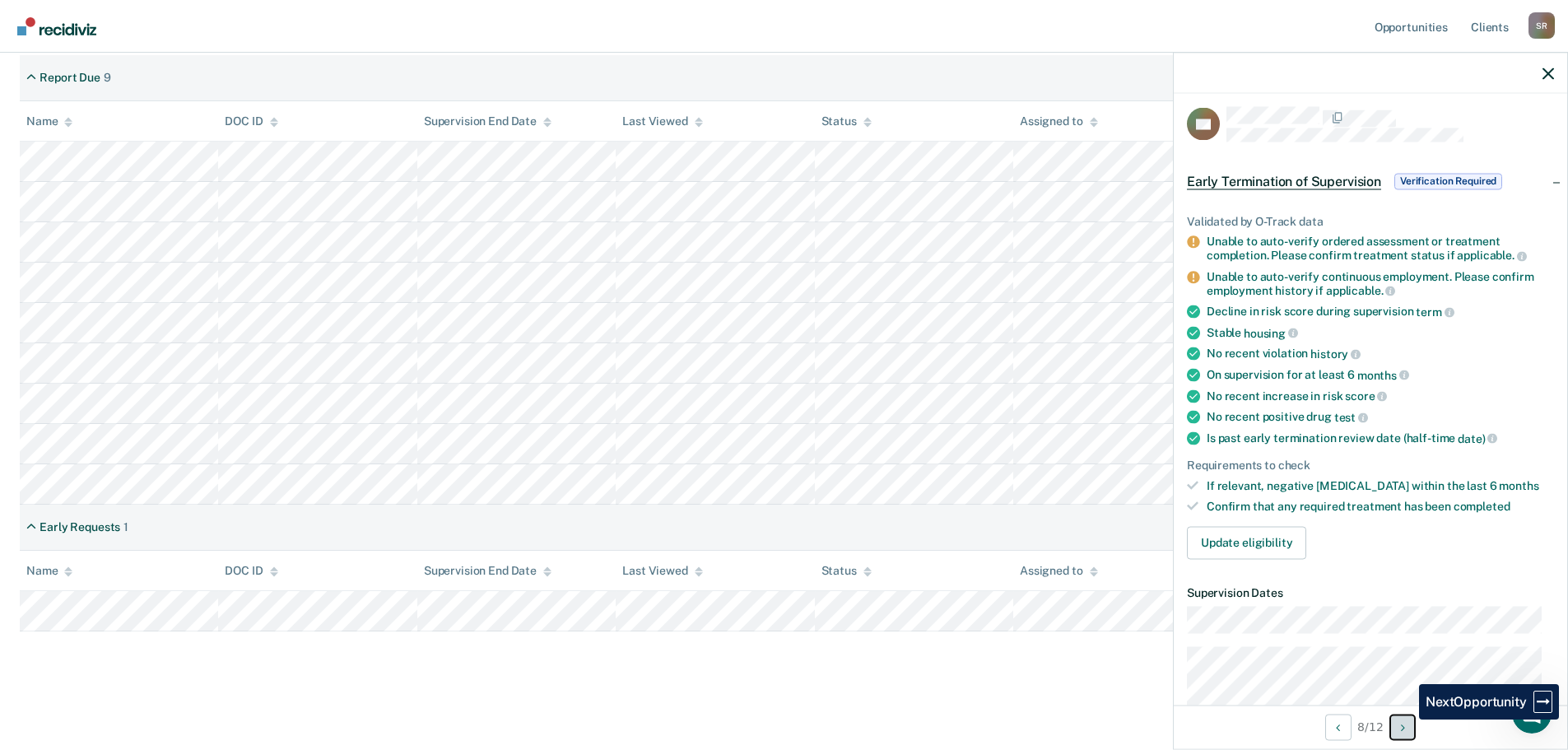
click at [1407, 720] on button "Next Opportunity" at bounding box center [1403, 727] width 27 height 27
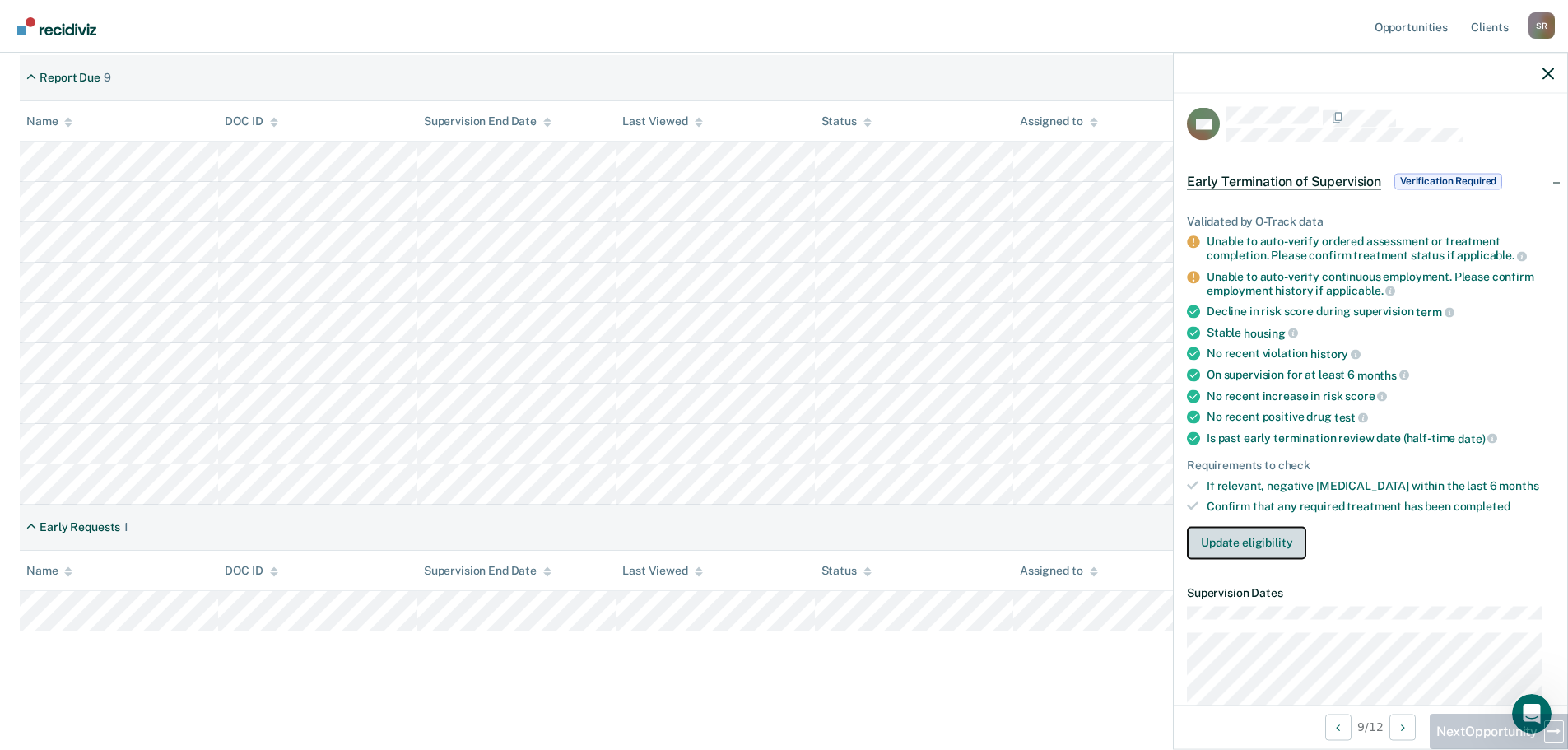
click at [1262, 540] on button "Update eligibility" at bounding box center [1246, 542] width 120 height 33
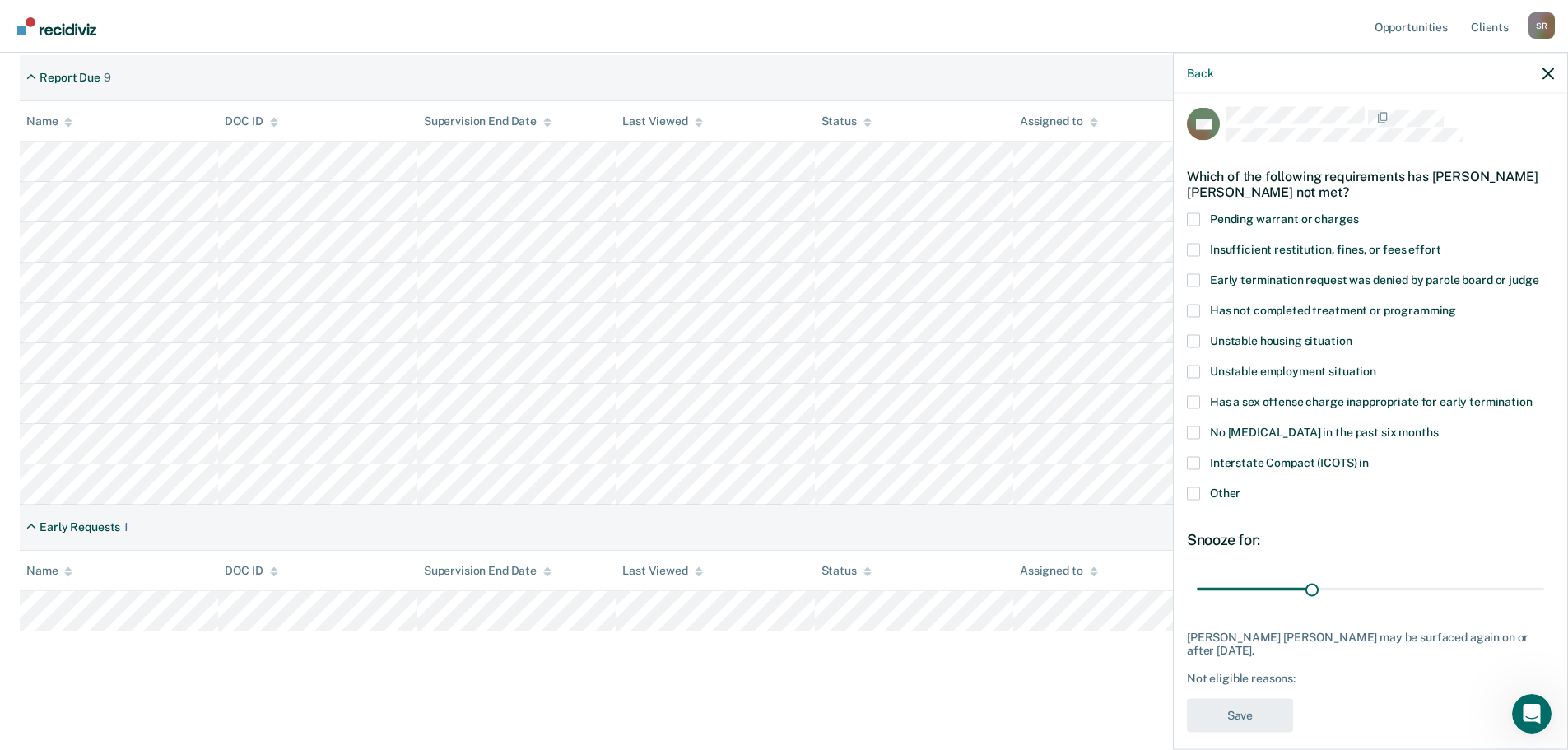
click at [1195, 313] on span at bounding box center [1193, 310] width 13 height 13
click at [1456, 304] on input "Has not completed treatment or programming" at bounding box center [1456, 304] width 0 height 0
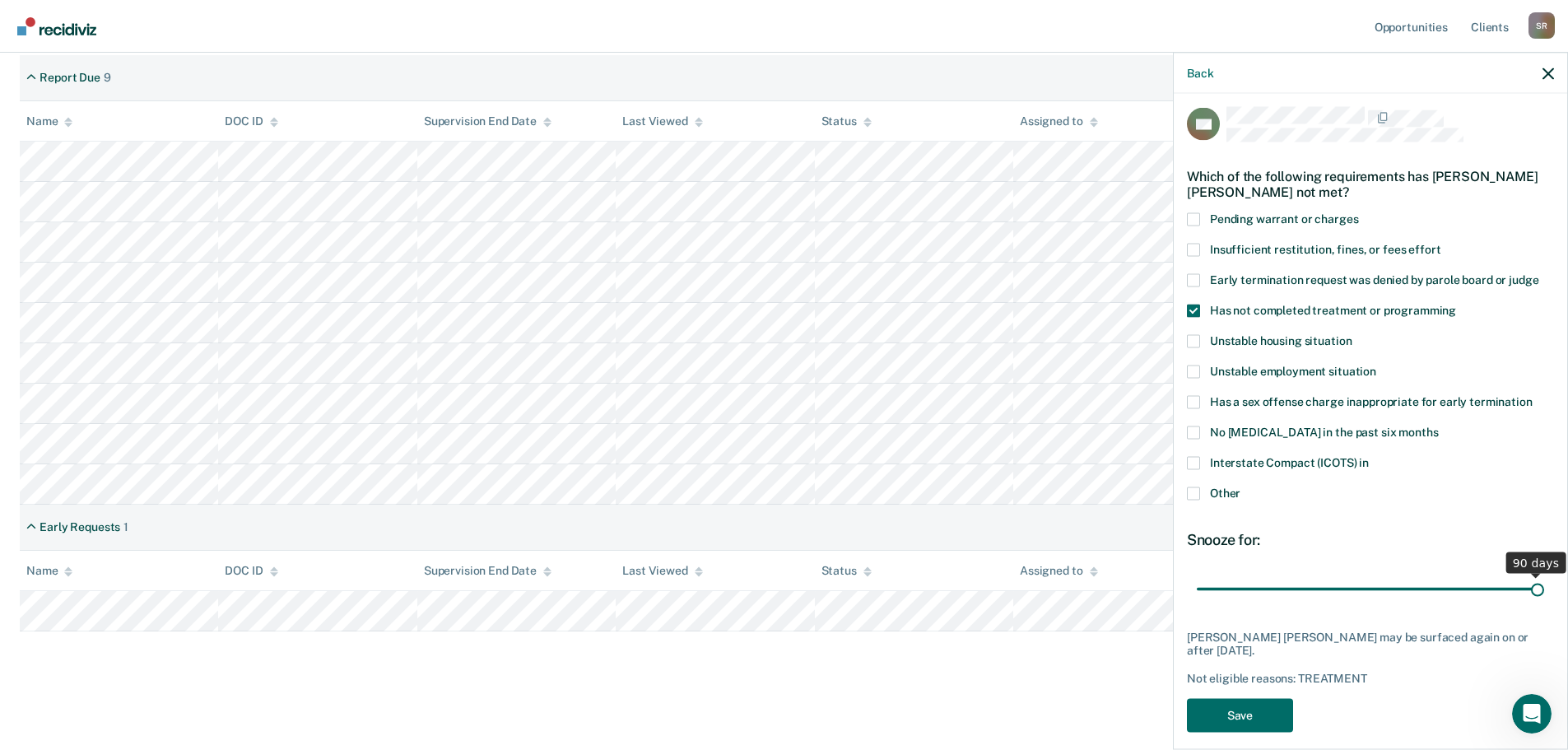
drag, startPoint x: 1307, startPoint y: 587, endPoint x: 1585, endPoint y: 579, distance: 278.1
type input "90"
click at [1544, 579] on input "range" at bounding box center [1370, 589] width 347 height 29
click at [1243, 714] on button "Save" at bounding box center [1240, 715] width 106 height 34
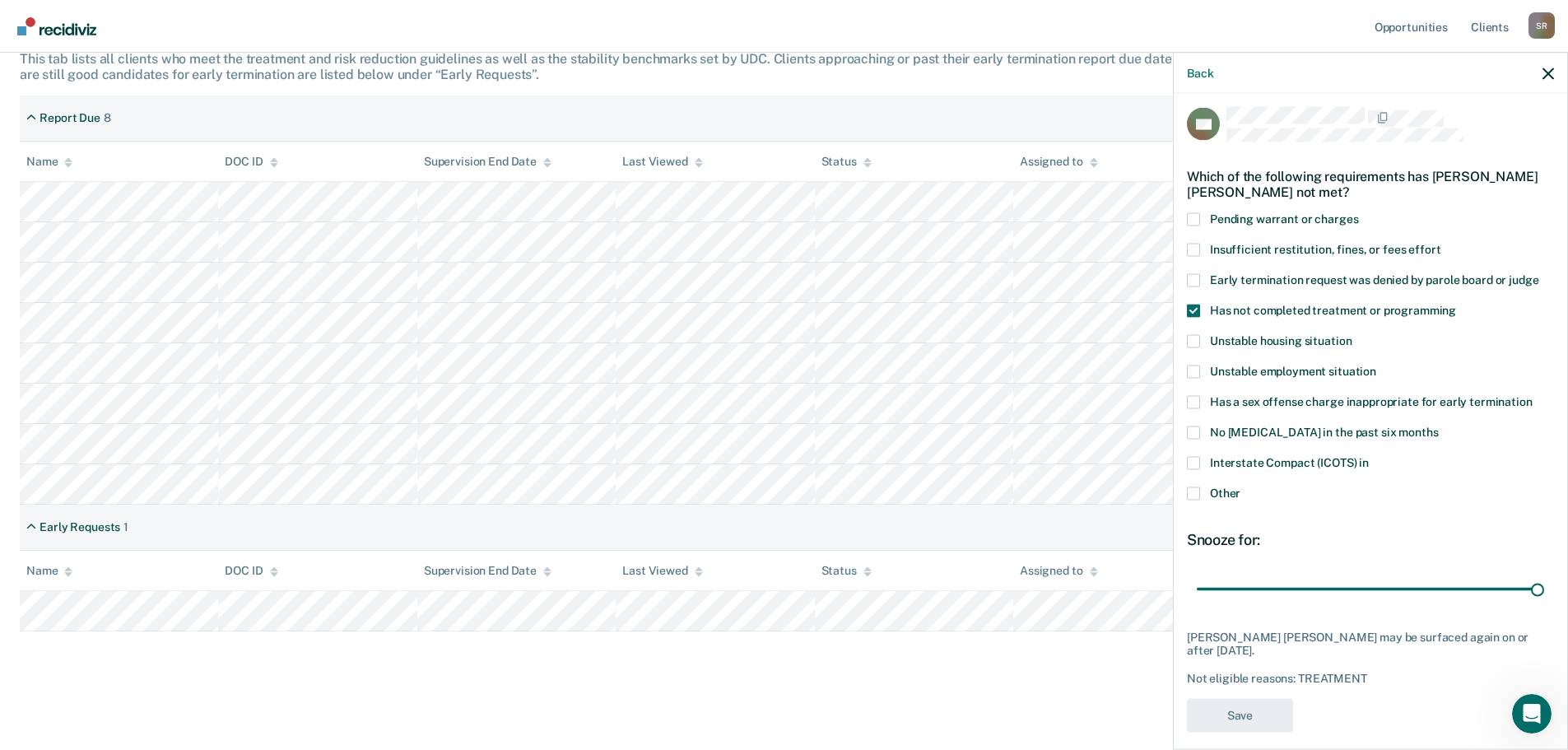
scroll to position [279, 0]
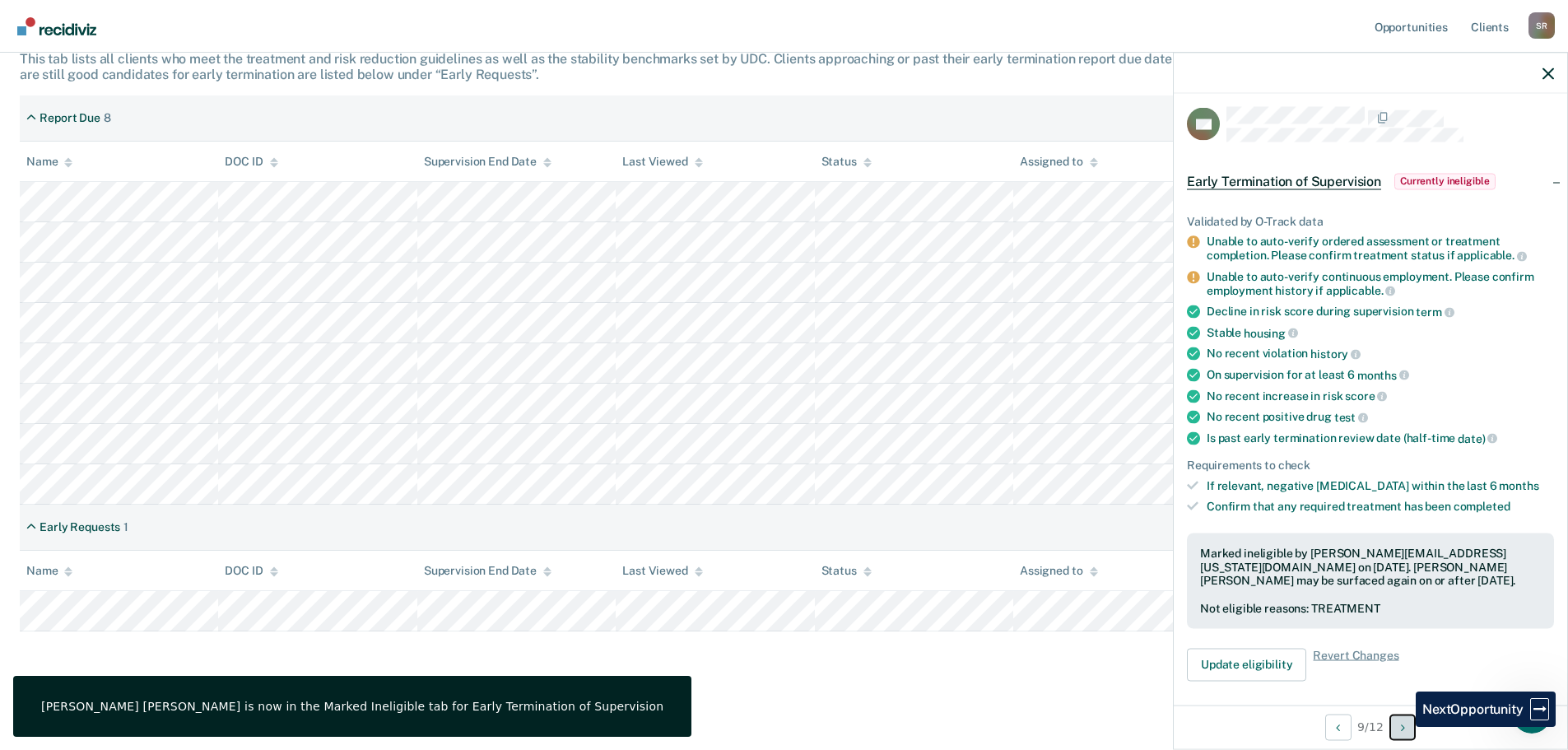
click at [1403, 727] on icon "Next Opportunity" at bounding box center [1403, 727] width 4 height 12
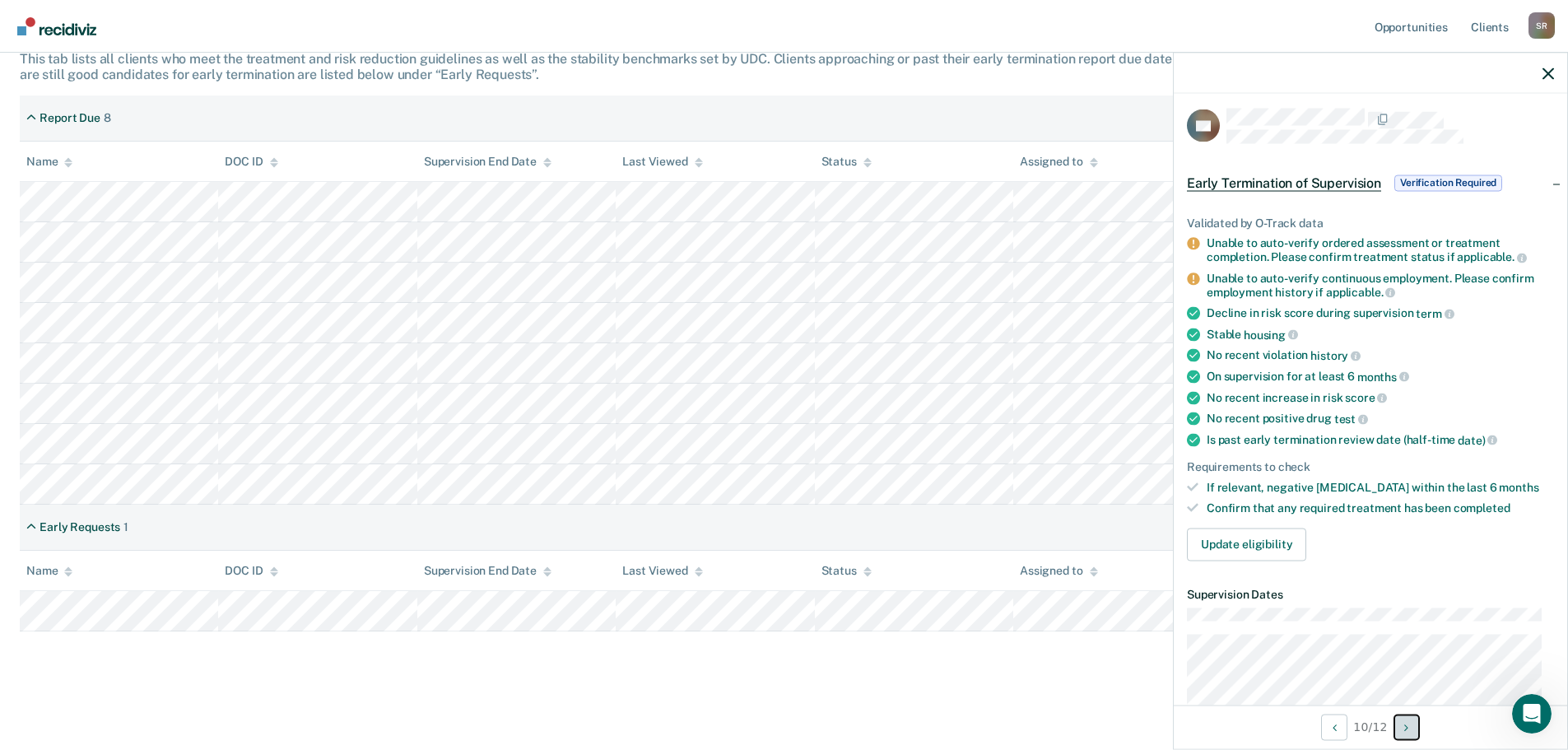
scroll to position [0, 0]
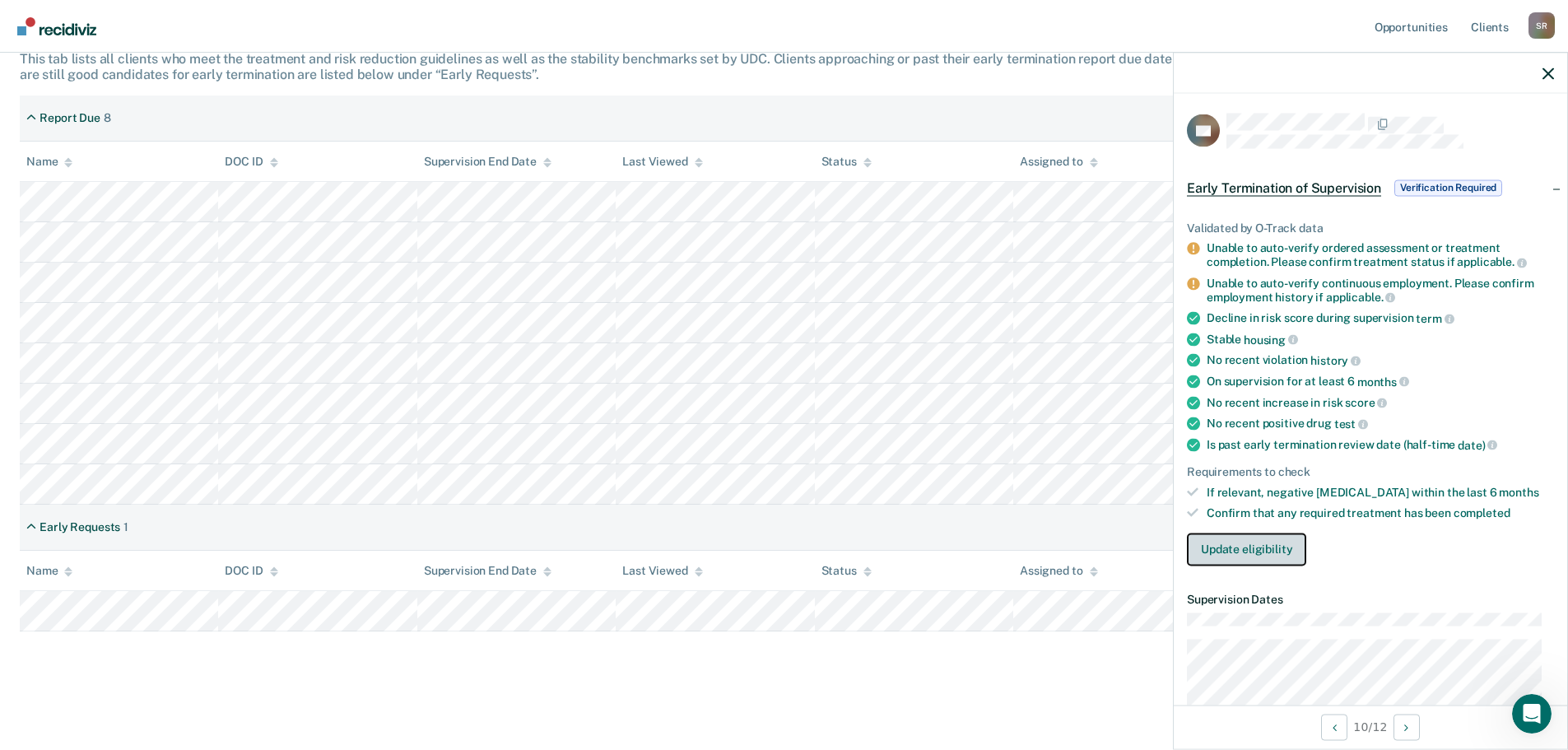
click at [1268, 543] on button "Update eligibility" at bounding box center [1246, 549] width 120 height 33
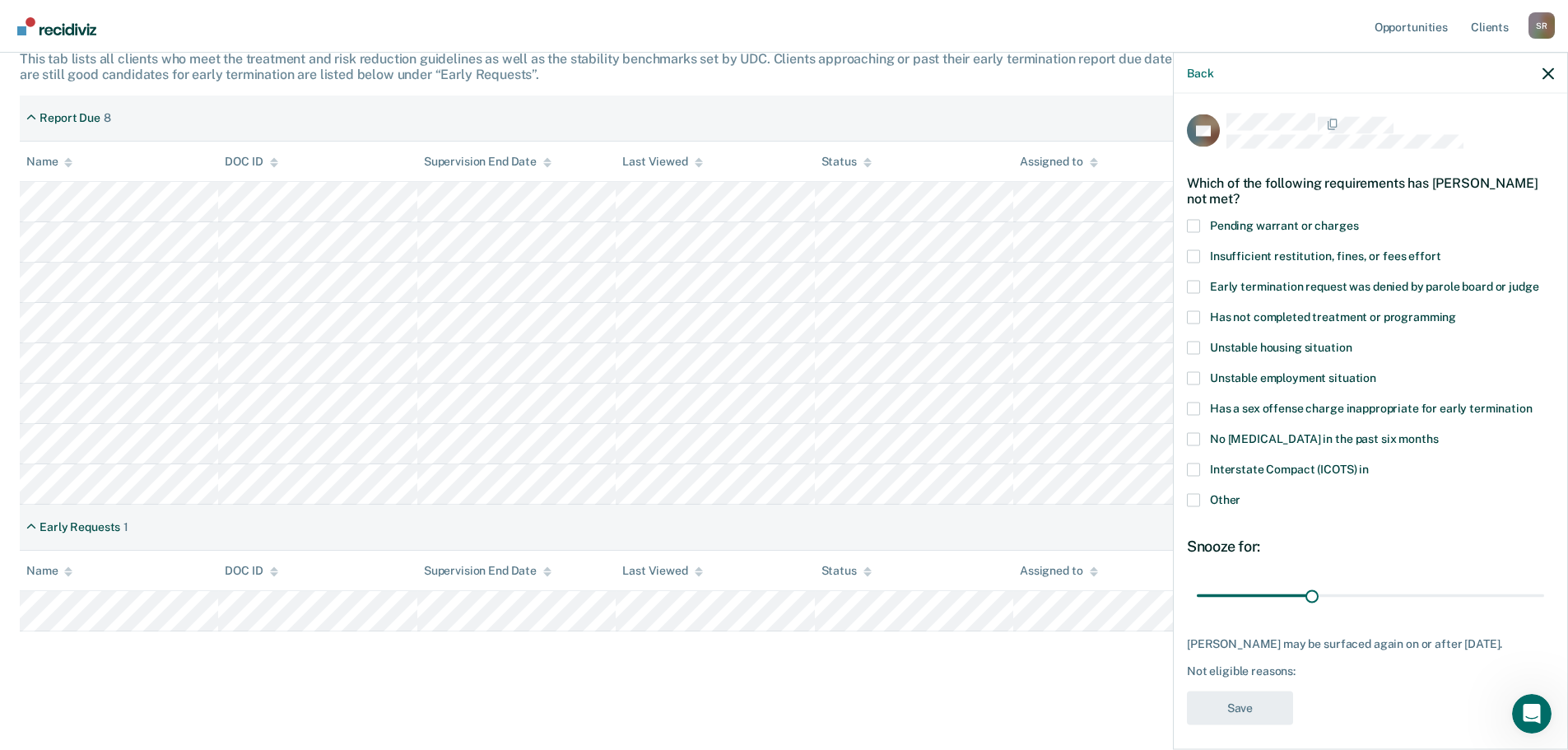
scroll to position [6, 0]
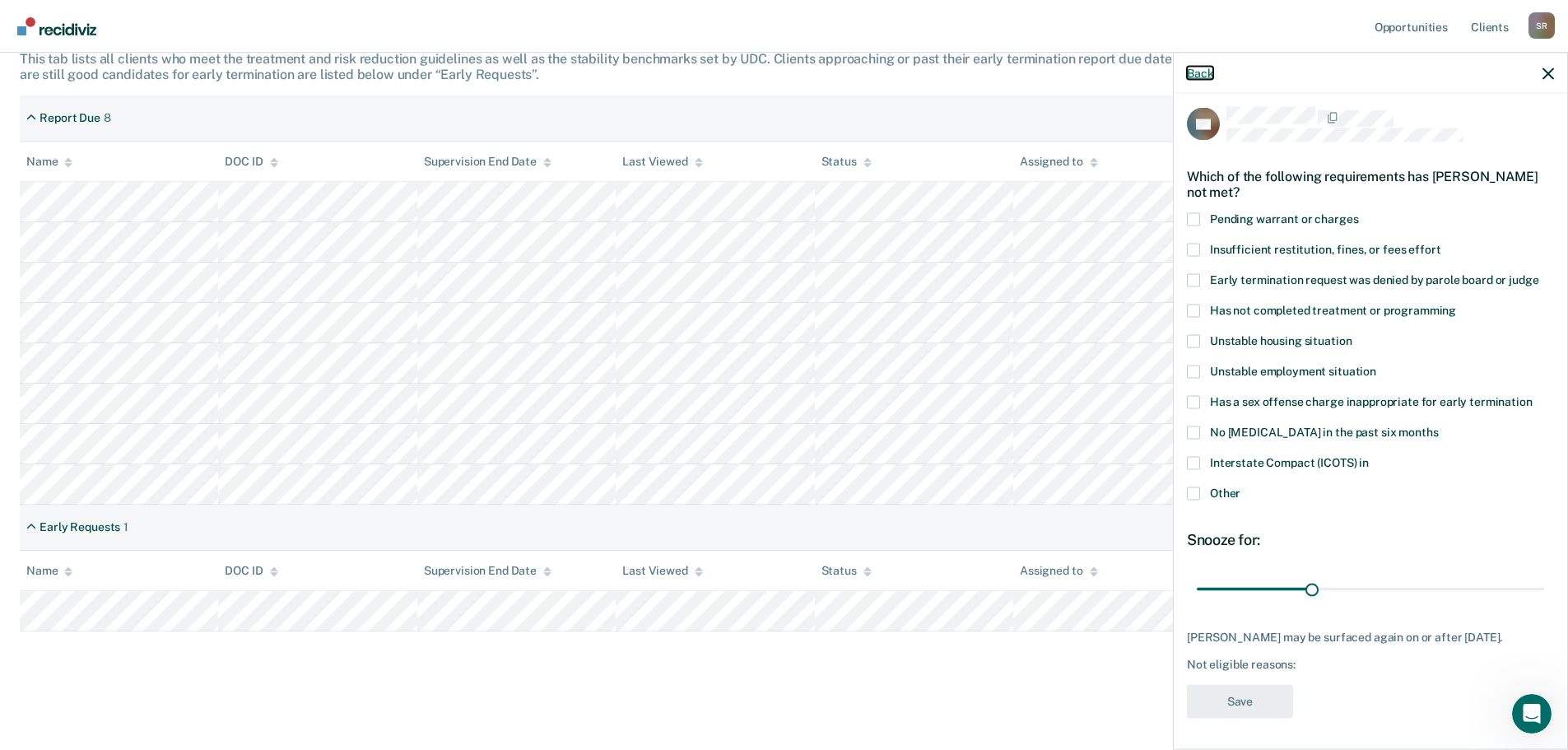
click at [1193, 74] on button "Back" at bounding box center [1200, 73] width 27 height 14
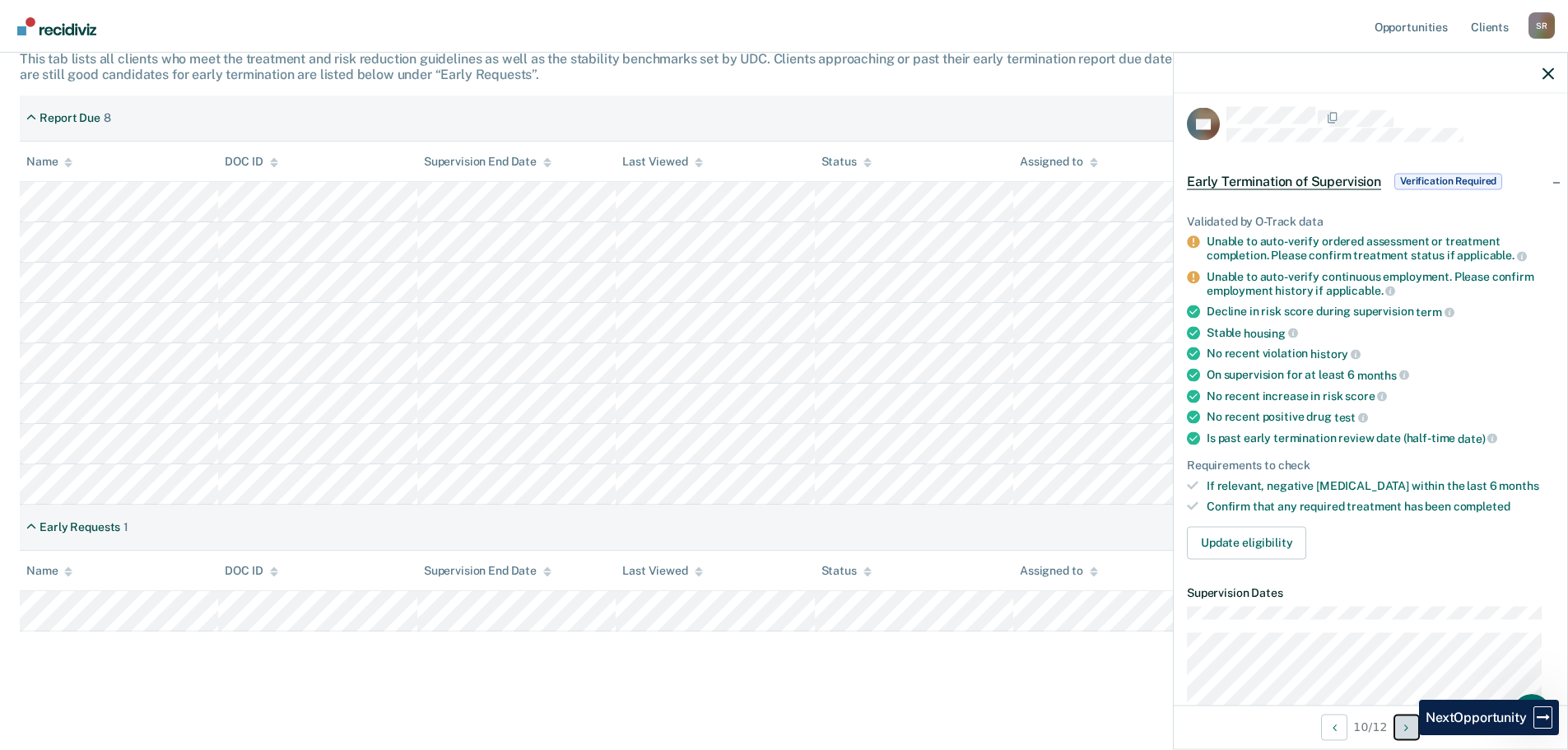
click at [1407, 735] on button "Next Opportunity" at bounding box center [1407, 727] width 27 height 27
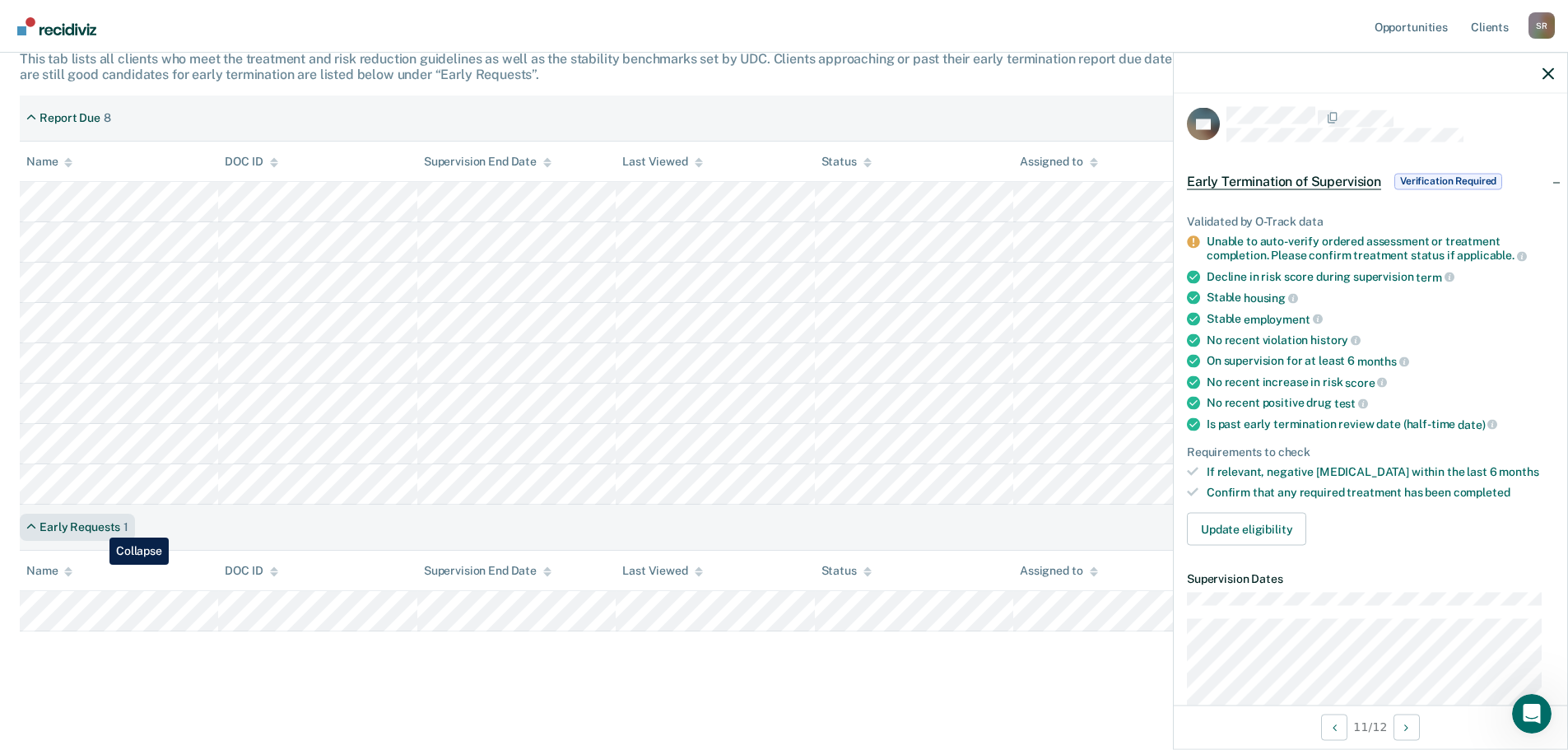
click at [98, 526] on div "Early Requests" at bounding box center [80, 527] width 81 height 14
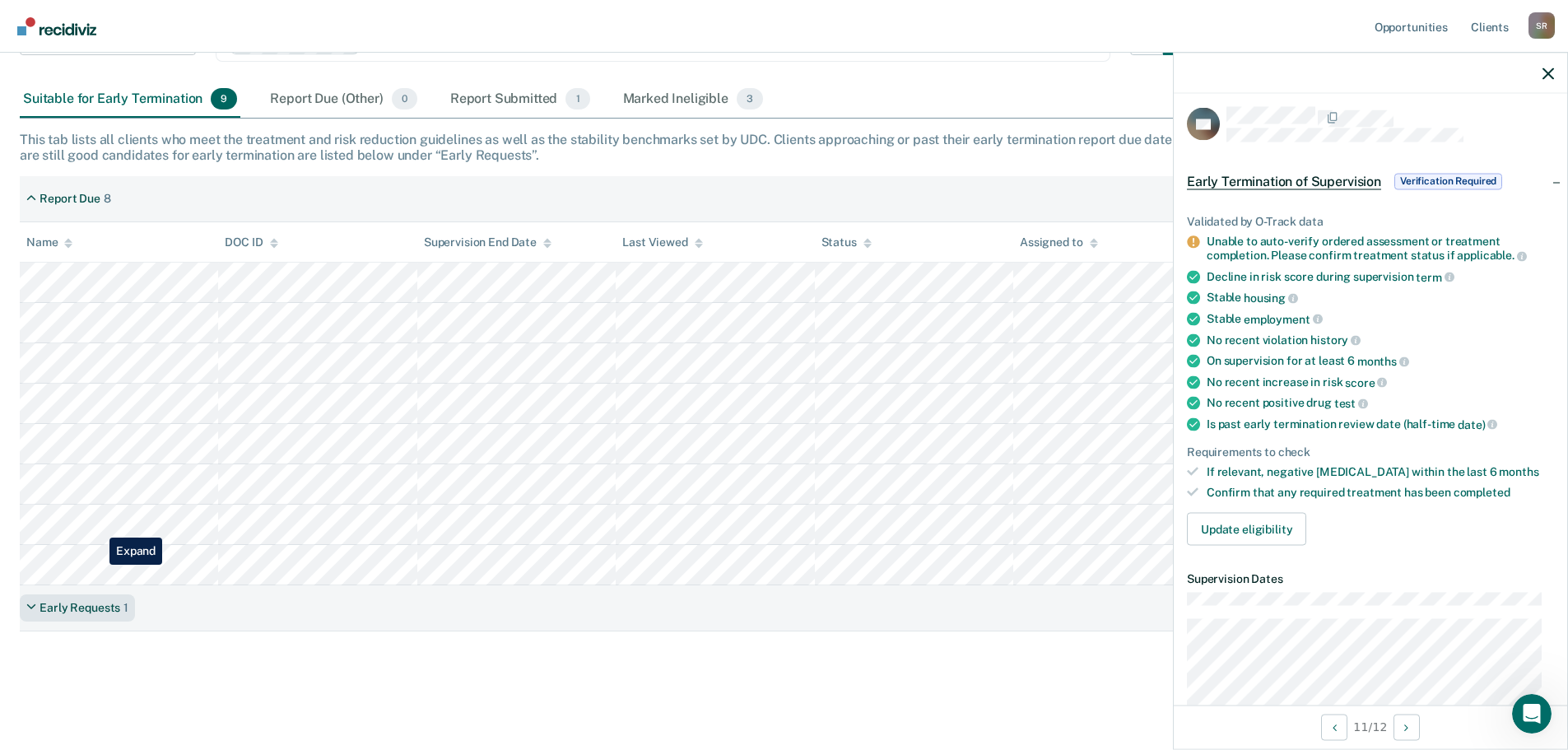
scroll to position [199, 0]
click at [83, 610] on div "Early Requests" at bounding box center [80, 608] width 81 height 14
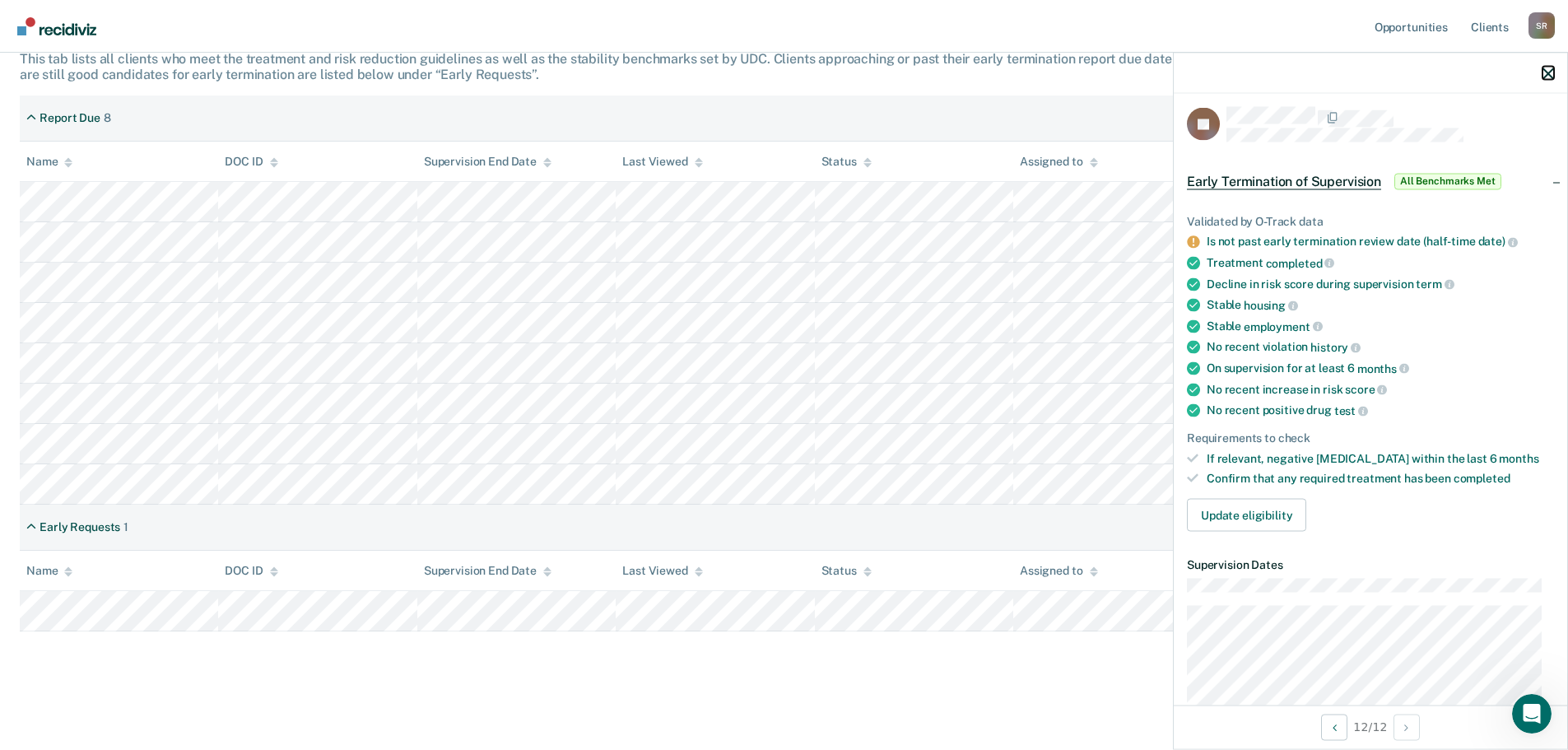
click at [1546, 72] on icon "button" at bounding box center [1548, 73] width 12 height 12
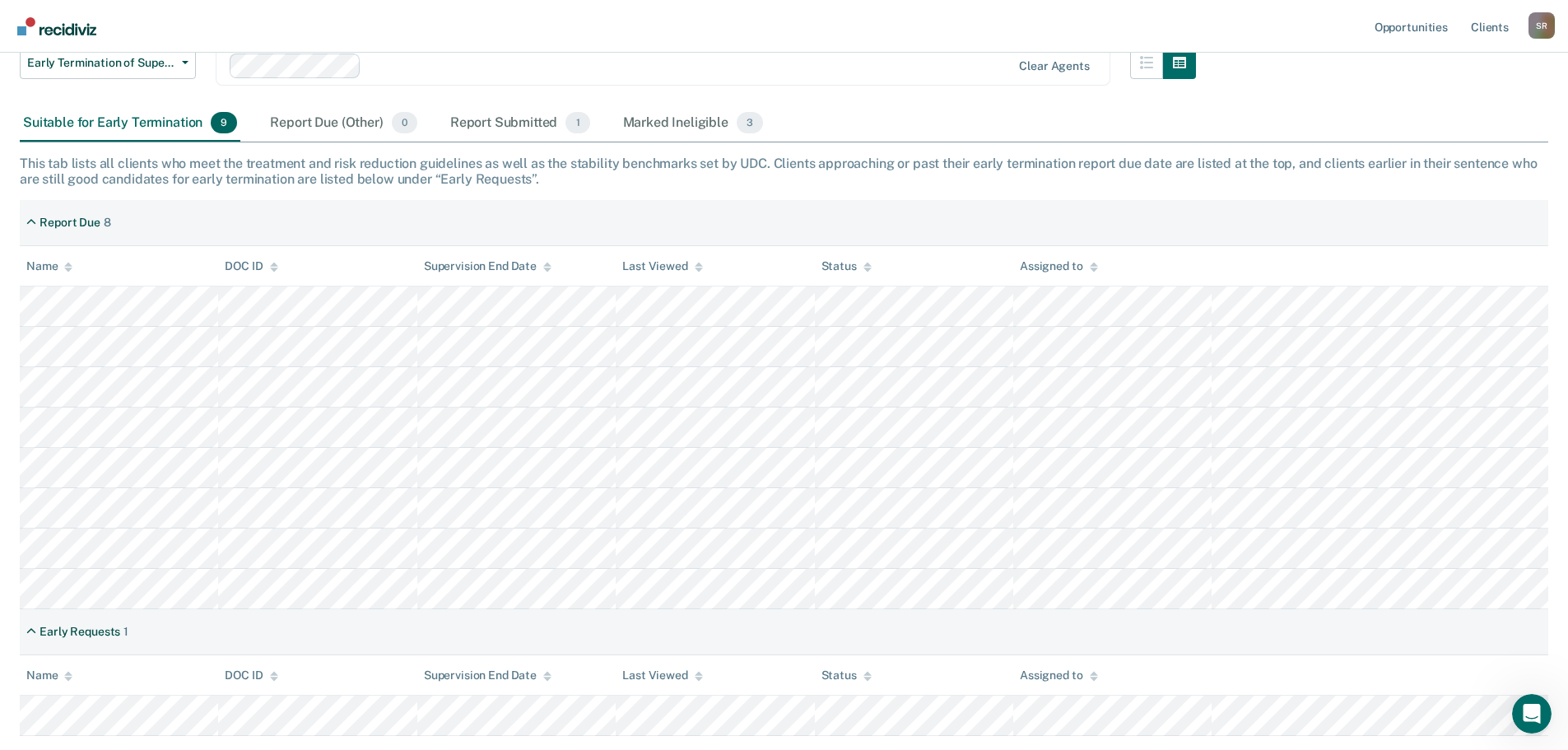
scroll to position [0, 0]
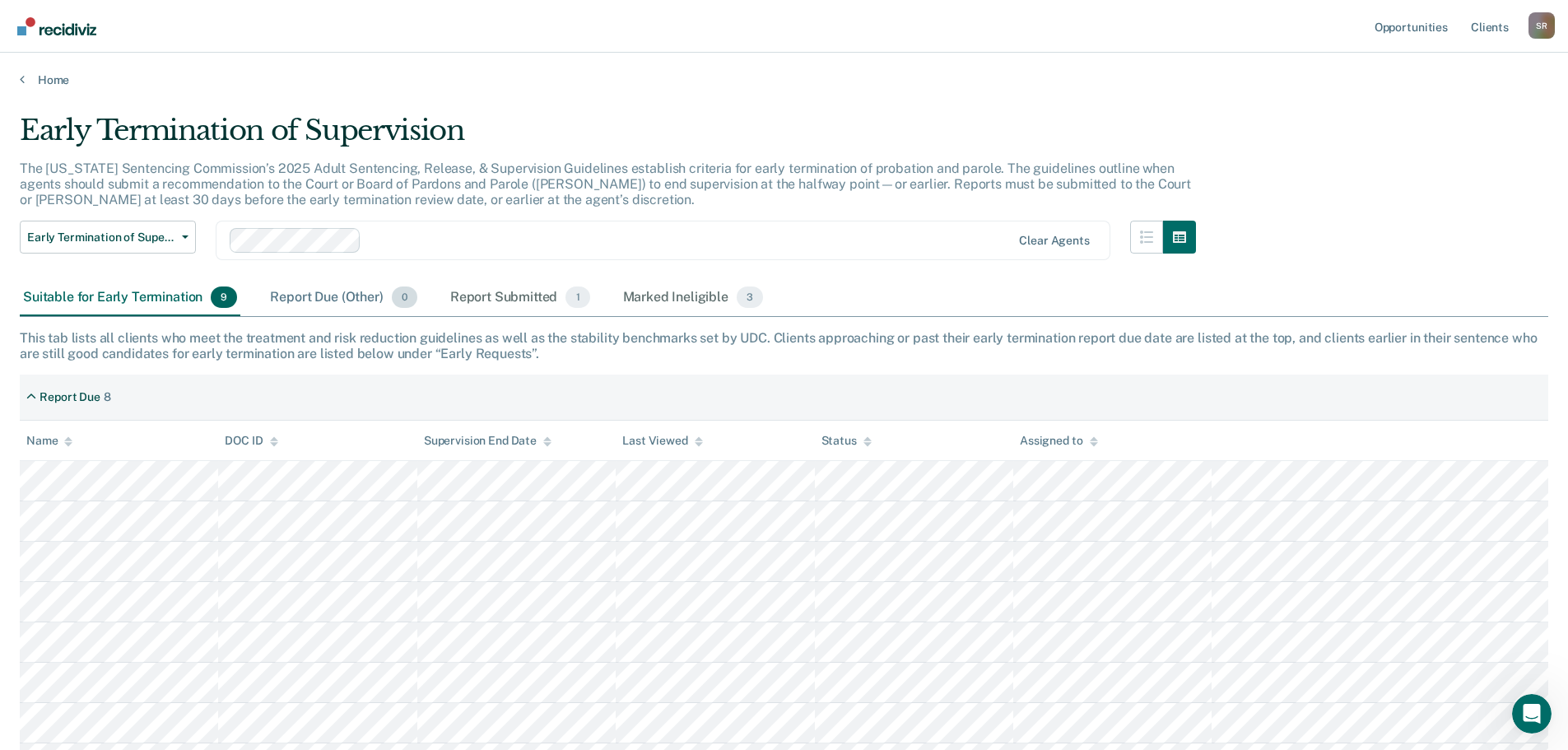
click at [308, 299] on div "Report Due (Other) 0" at bounding box center [343, 298] width 153 height 36
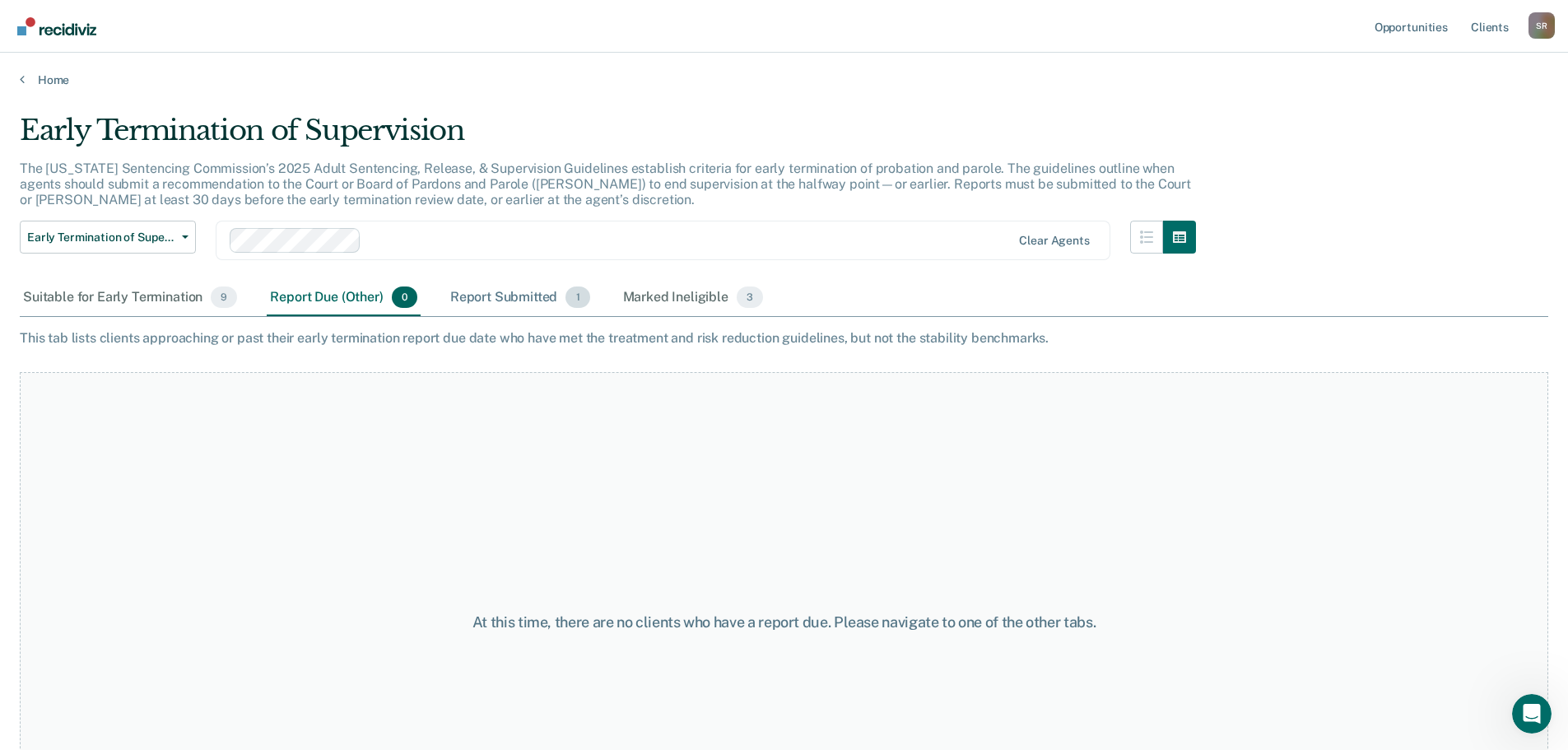
click at [479, 293] on div "Report Submitted 1" at bounding box center [519, 298] width 146 height 36
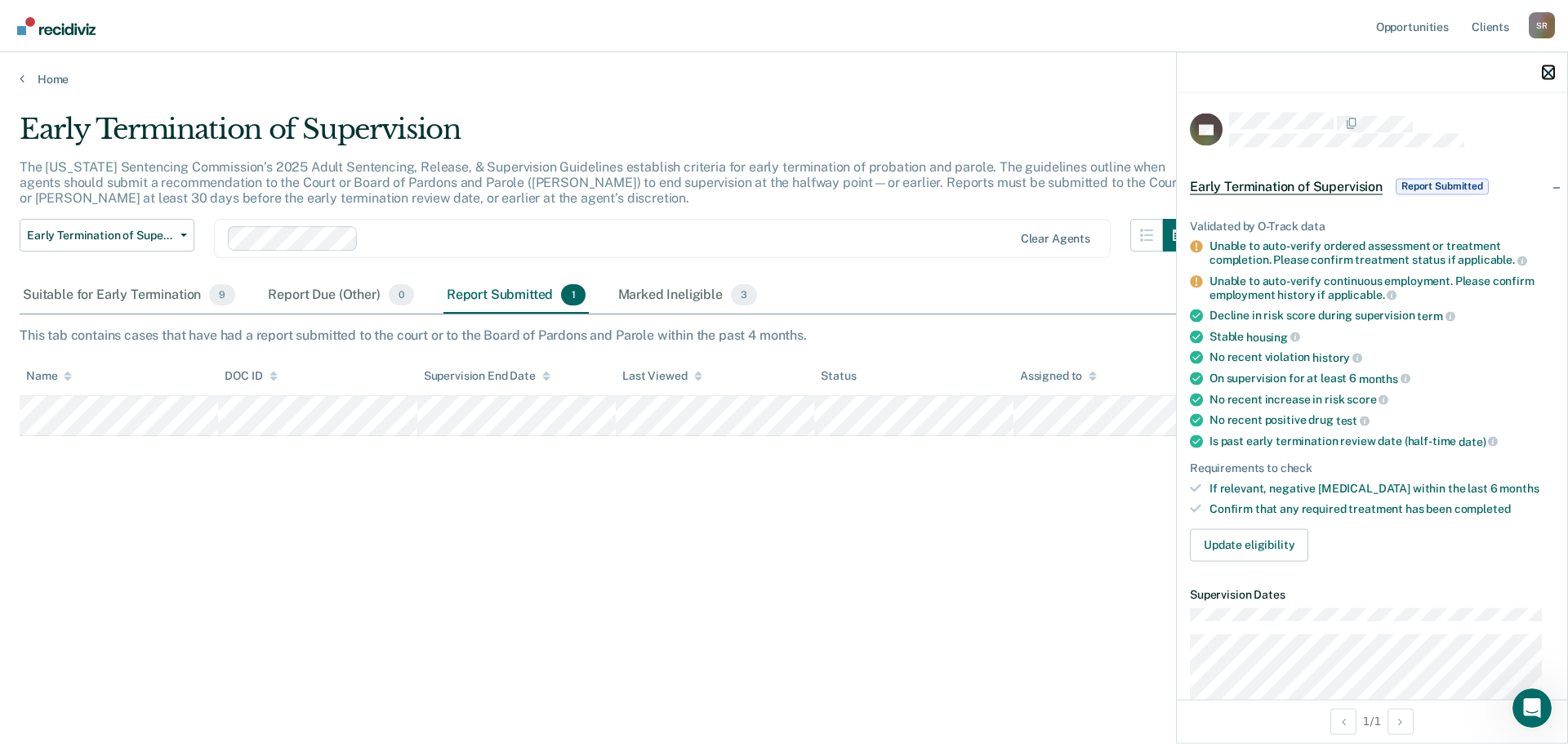
click at [1547, 71] on icon "button" at bounding box center [1548, 72] width 11 height 11
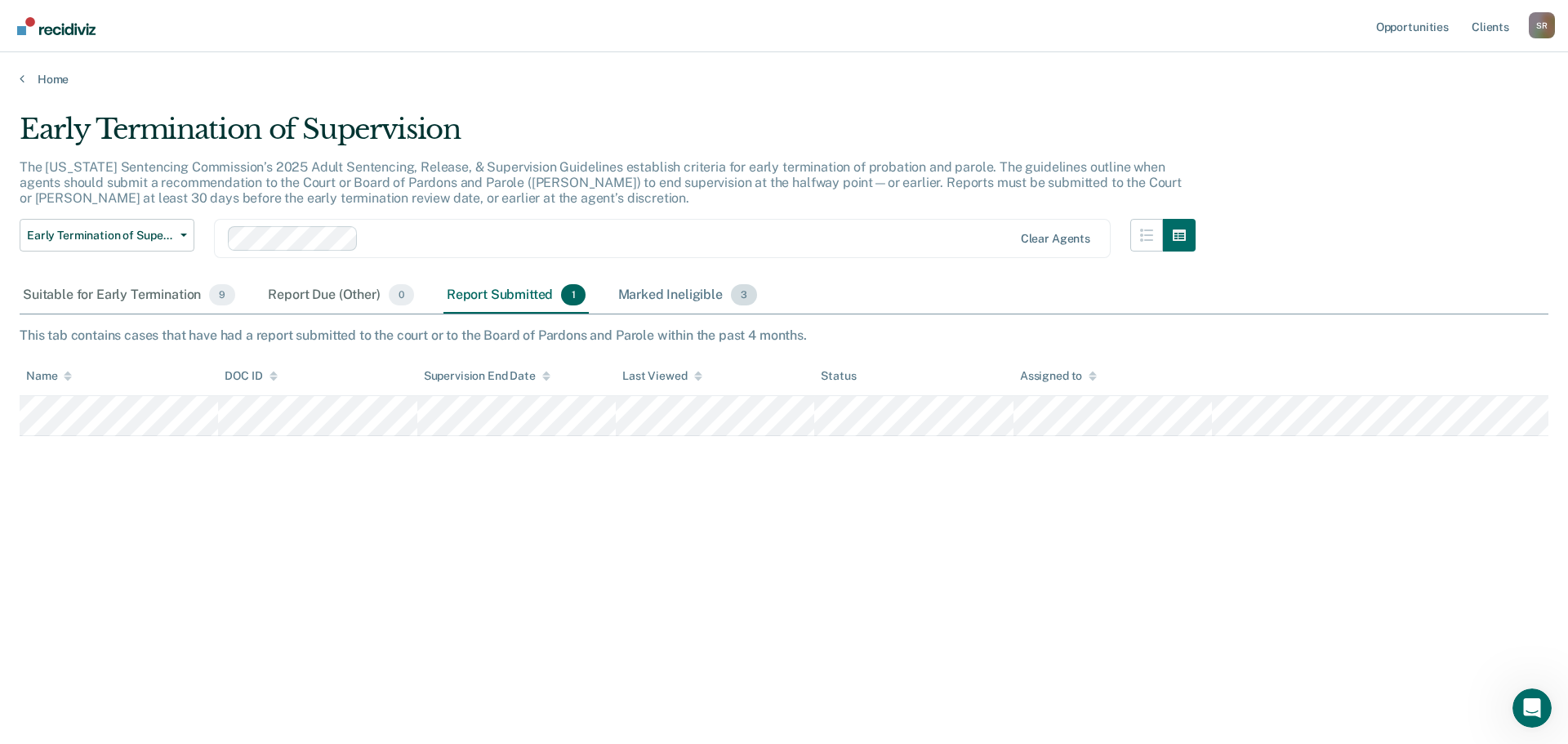
click at [683, 302] on div "Marked Ineligible 3" at bounding box center [688, 295] width 146 height 36
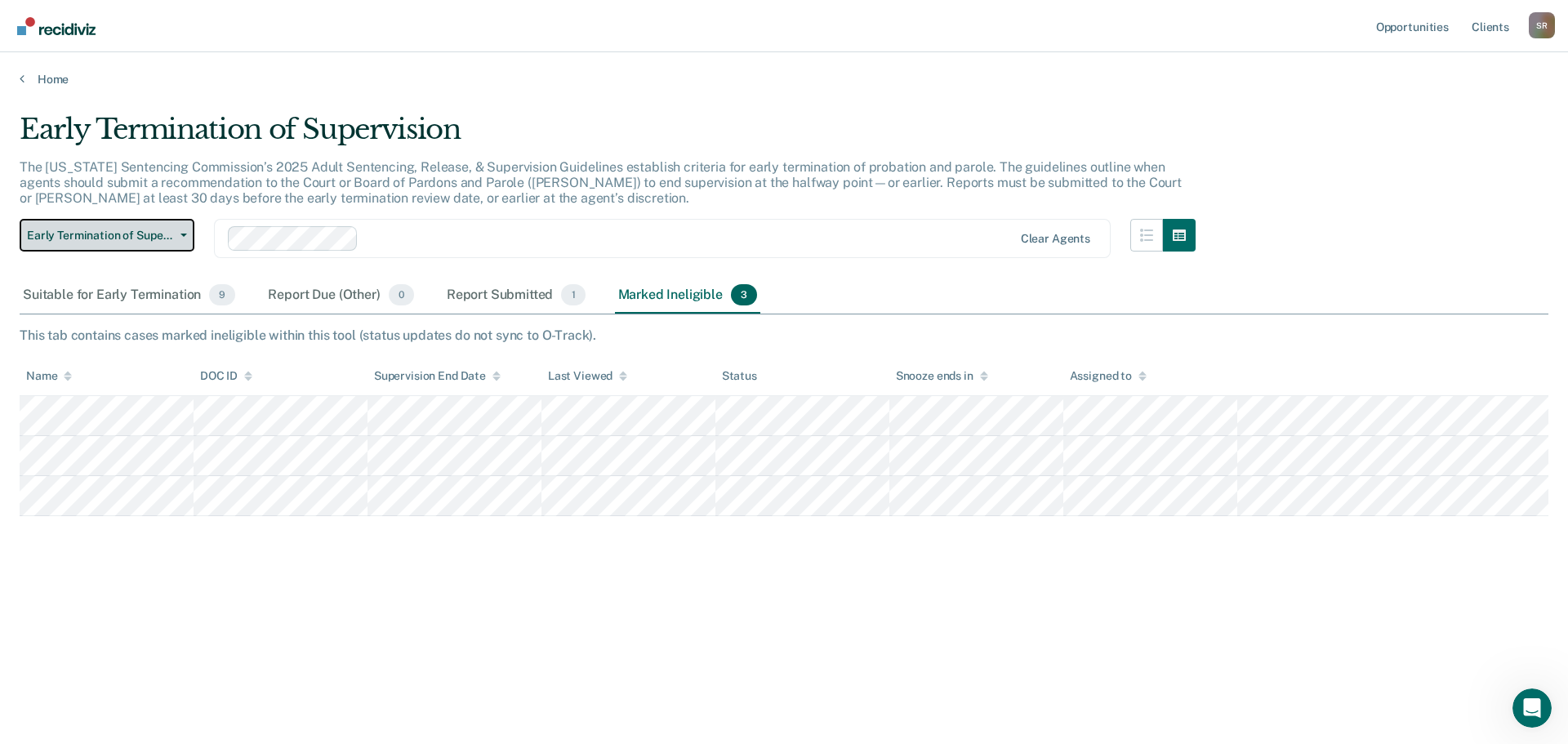
click at [160, 237] on span "Early Termination of Supervision" at bounding box center [100, 236] width 147 height 14
click at [159, 237] on span "Early Termination of Supervision" at bounding box center [100, 236] width 147 height 14
click at [52, 77] on link "Home" at bounding box center [784, 79] width 1529 height 15
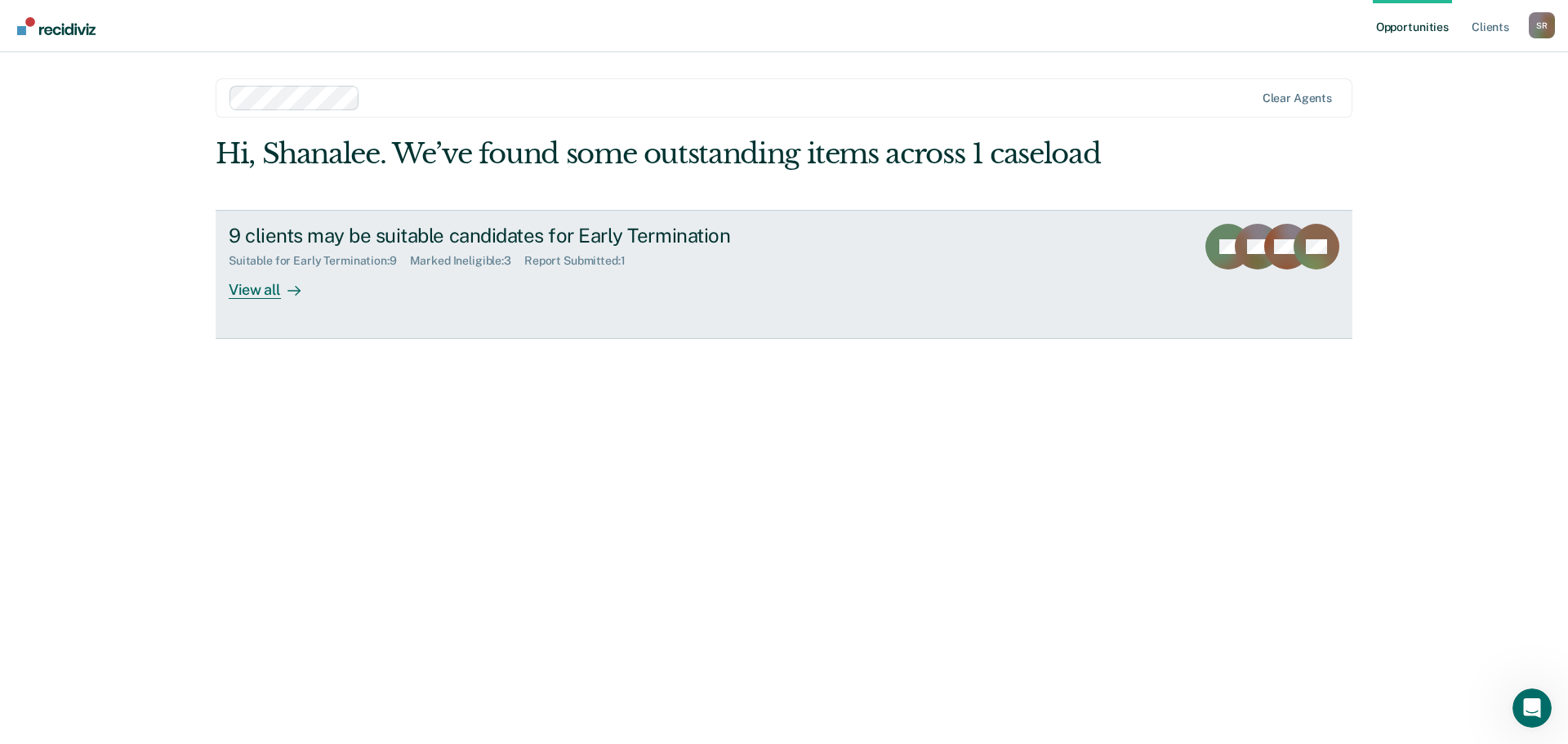
click at [358, 263] on div "Suitable for Early Termination : 9" at bounding box center [319, 261] width 181 height 14
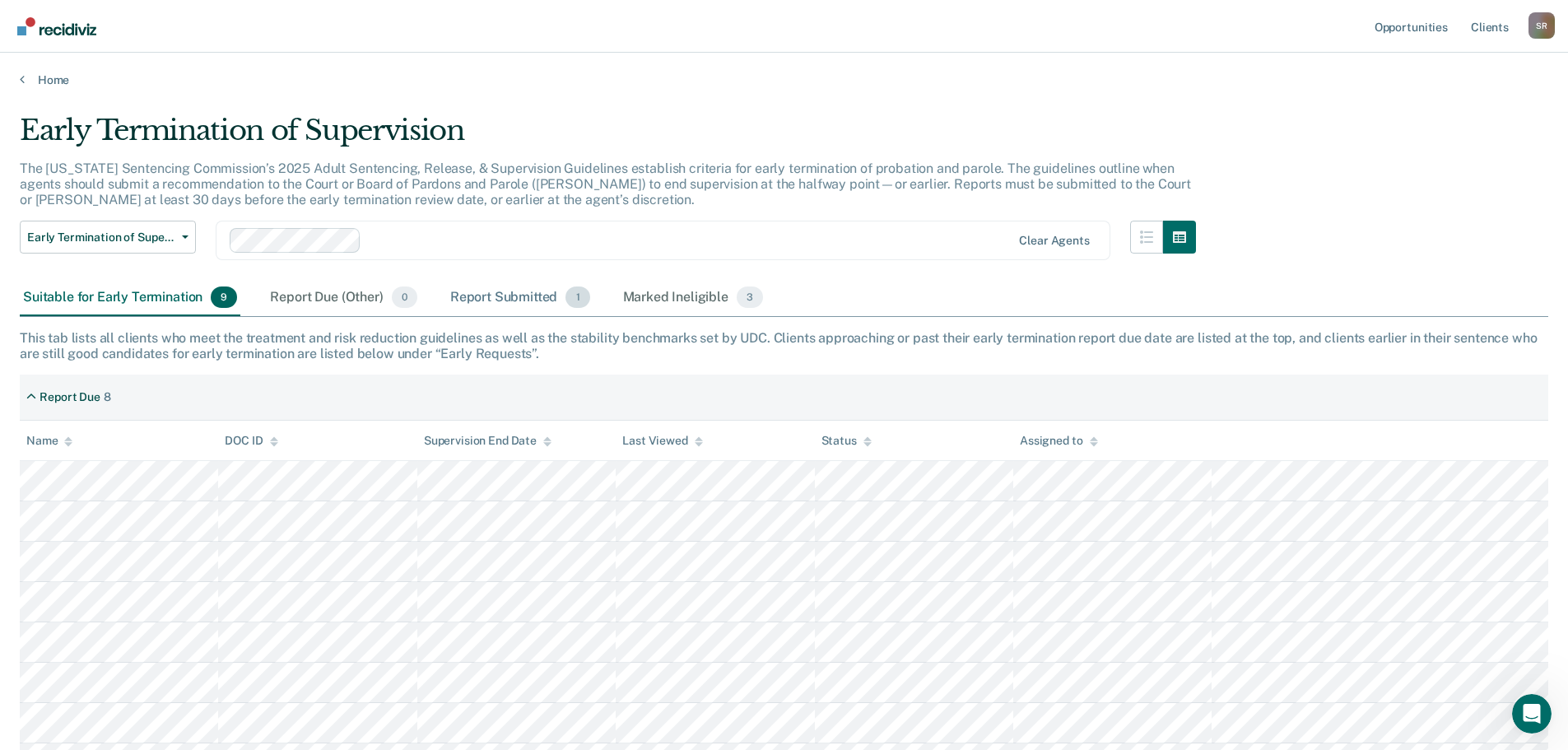
click at [544, 293] on div "Report Submitted 1" at bounding box center [519, 298] width 146 height 36
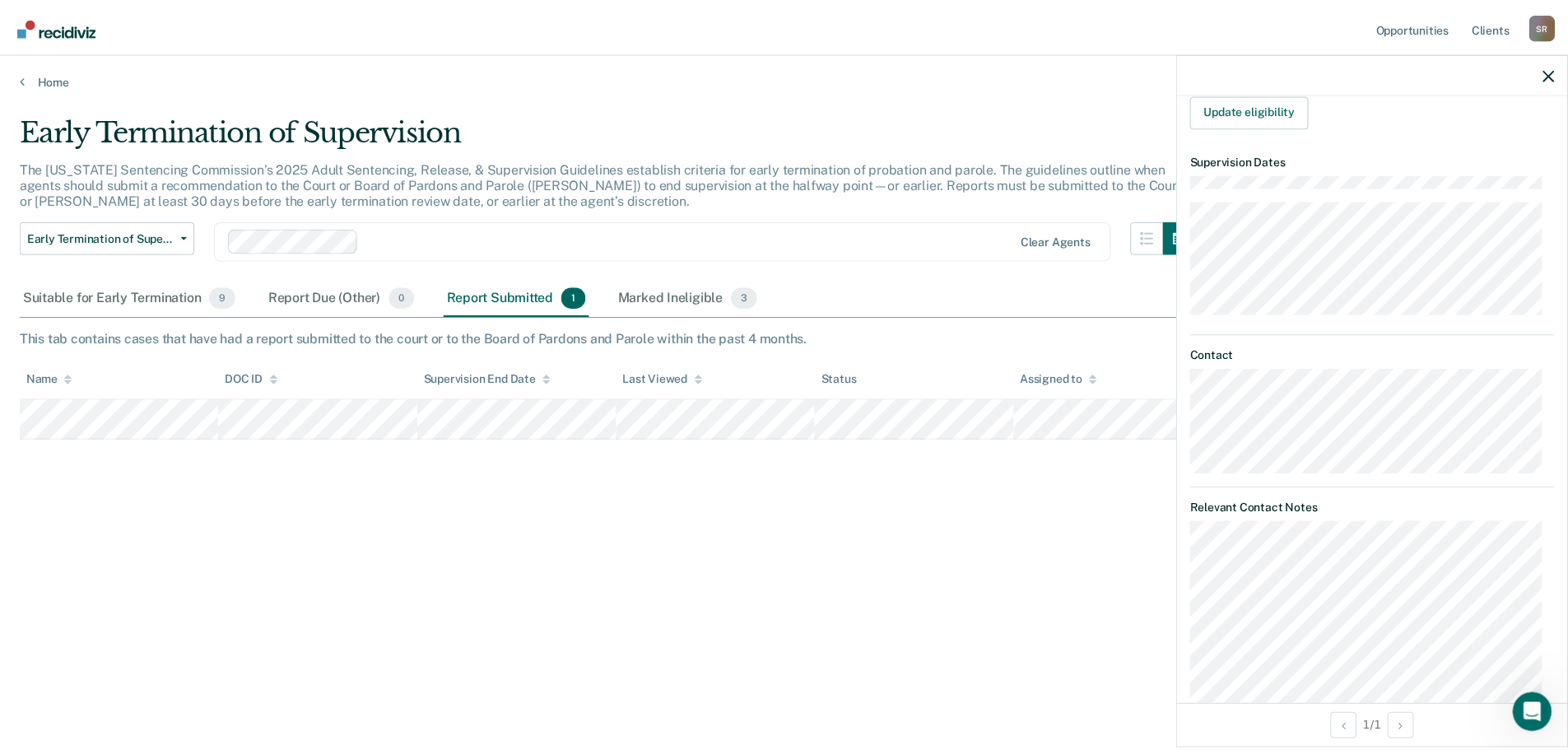
scroll to position [572, 0]
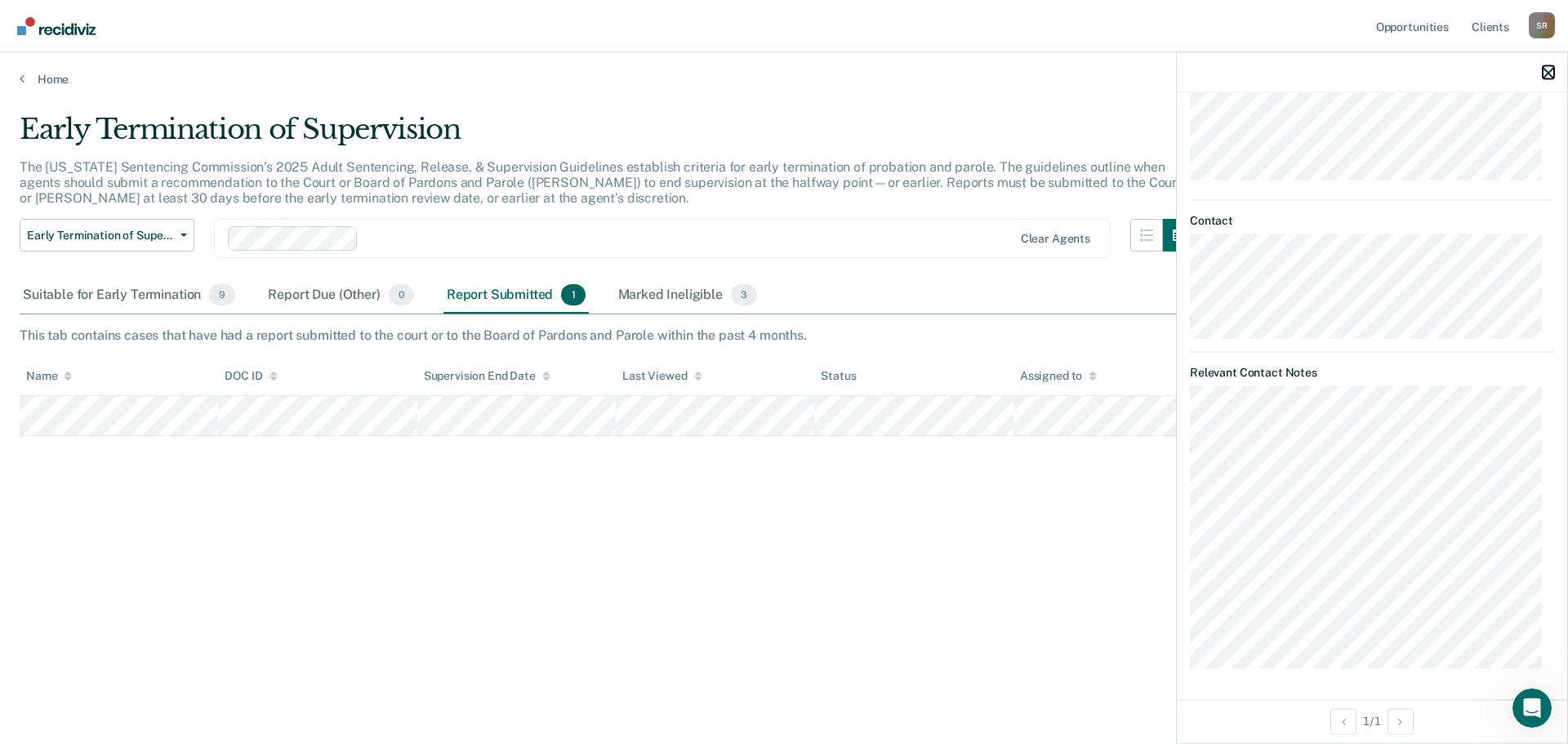
click at [1545, 69] on icon "button" at bounding box center [1548, 72] width 11 height 11
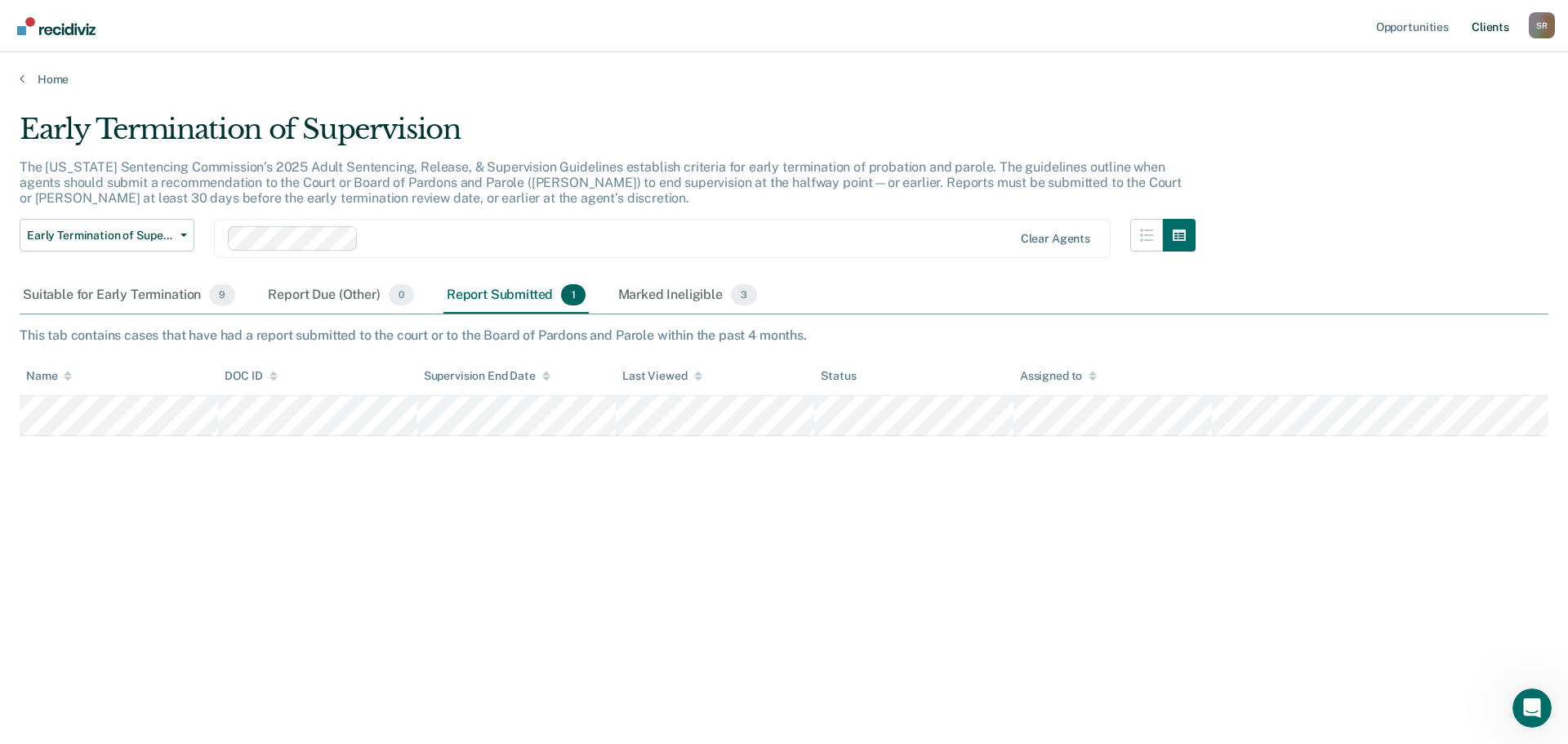
click at [1491, 29] on link "Client s" at bounding box center [1491, 26] width 44 height 52
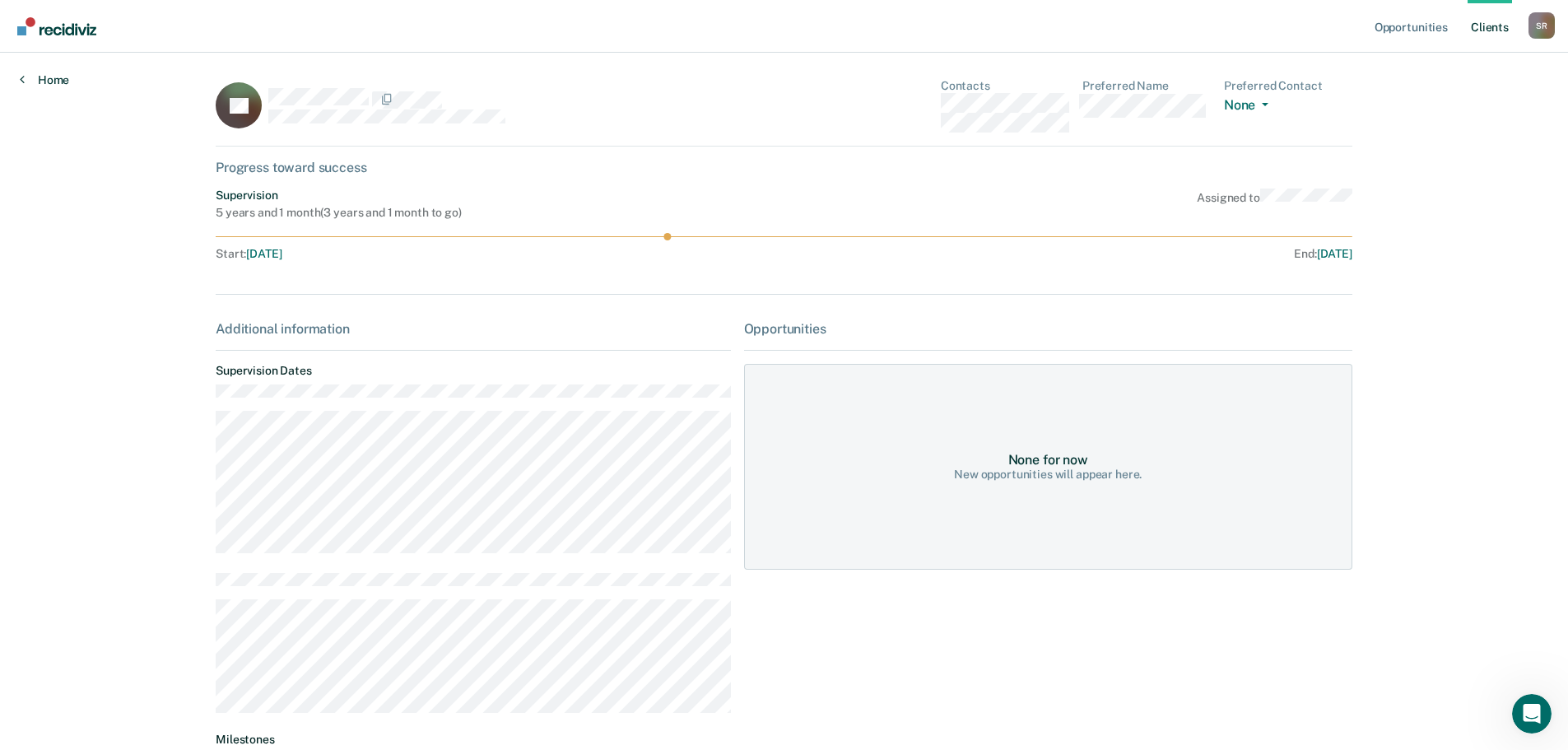
click at [32, 80] on link "Home" at bounding box center [44, 80] width 50 height 15
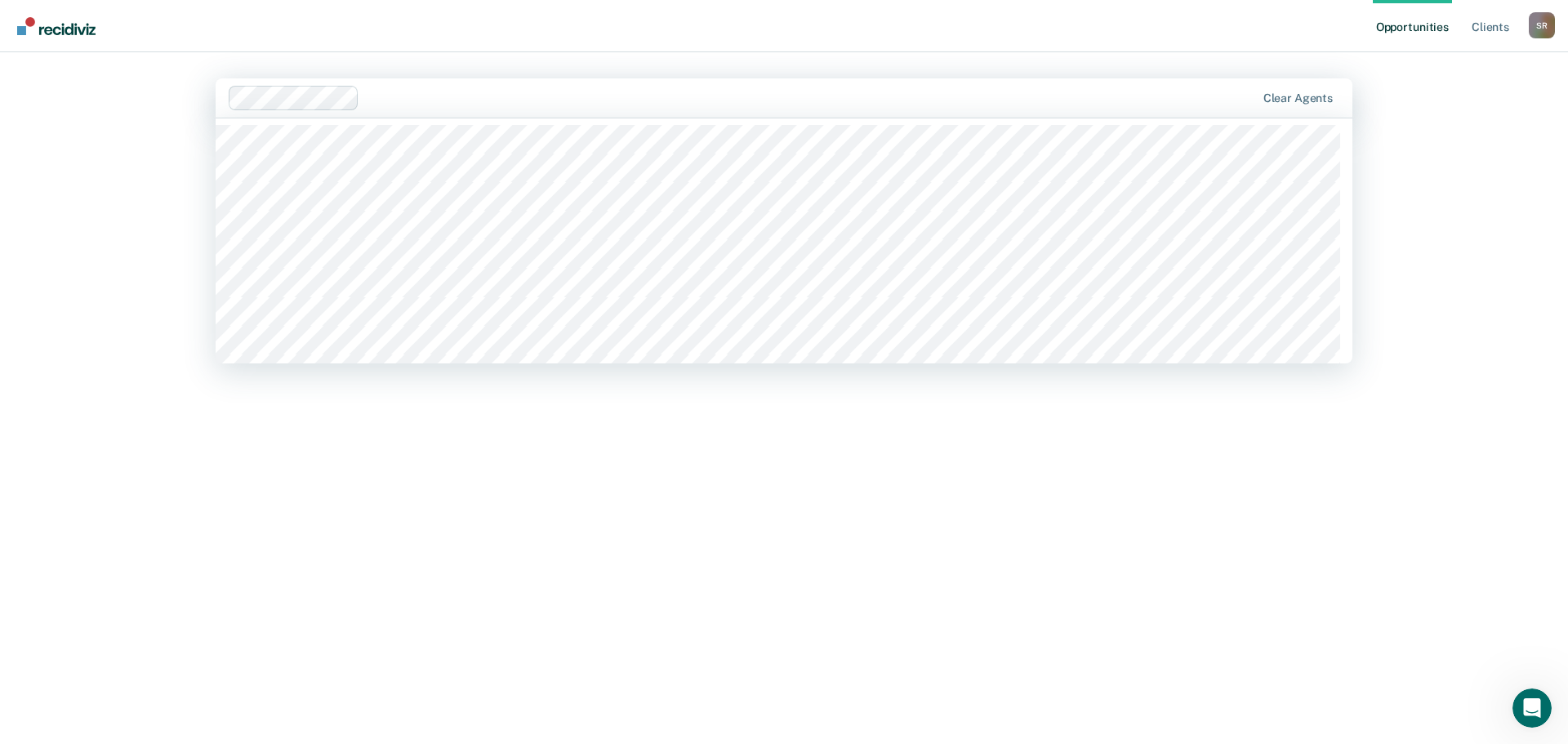
click at [419, 499] on div "Hi, Shanalee. We’ve found some outstanding items across 1 caseload 9 clients ma…" at bounding box center [784, 418] width 1137 height 561
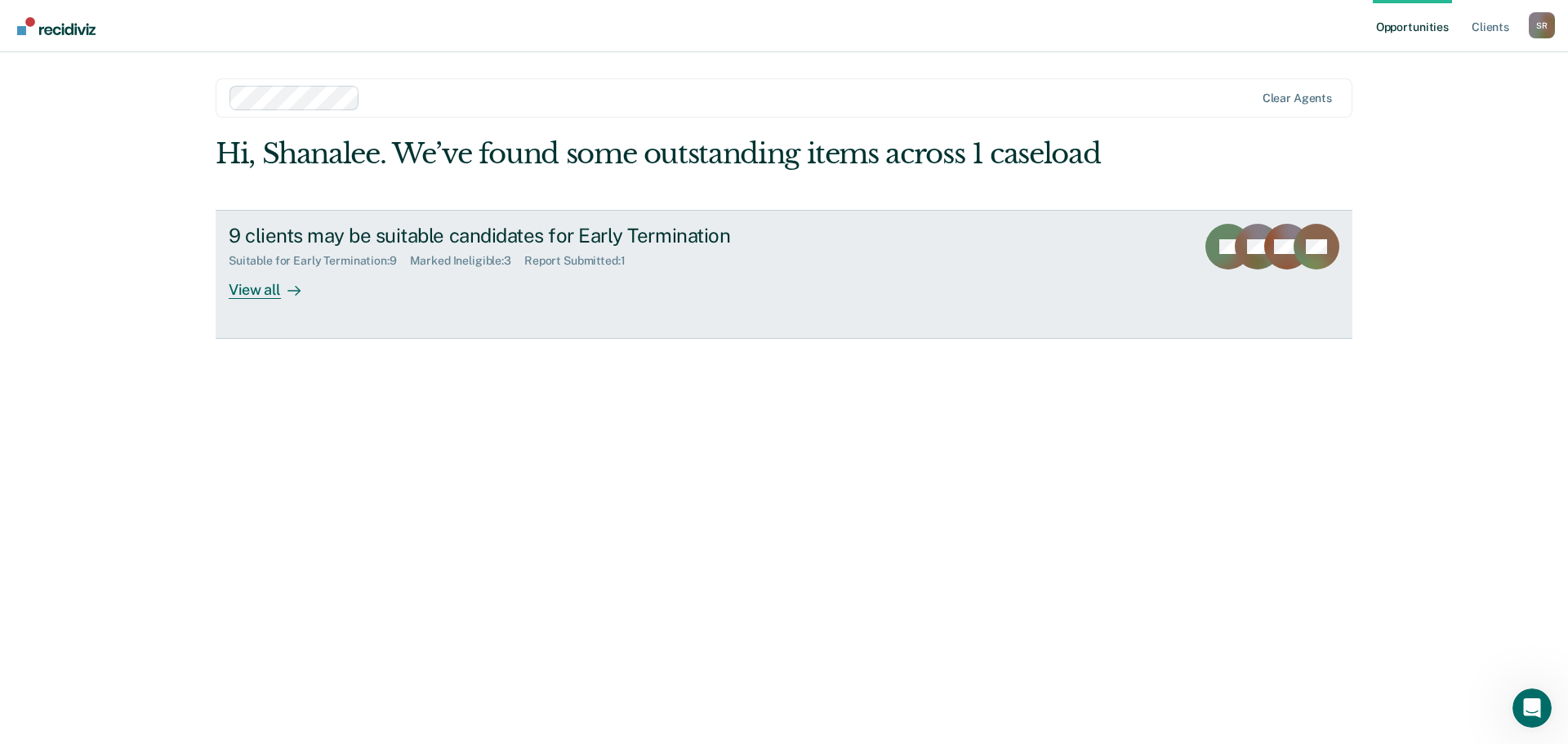
click at [252, 293] on div "View all" at bounding box center [274, 283] width 91 height 32
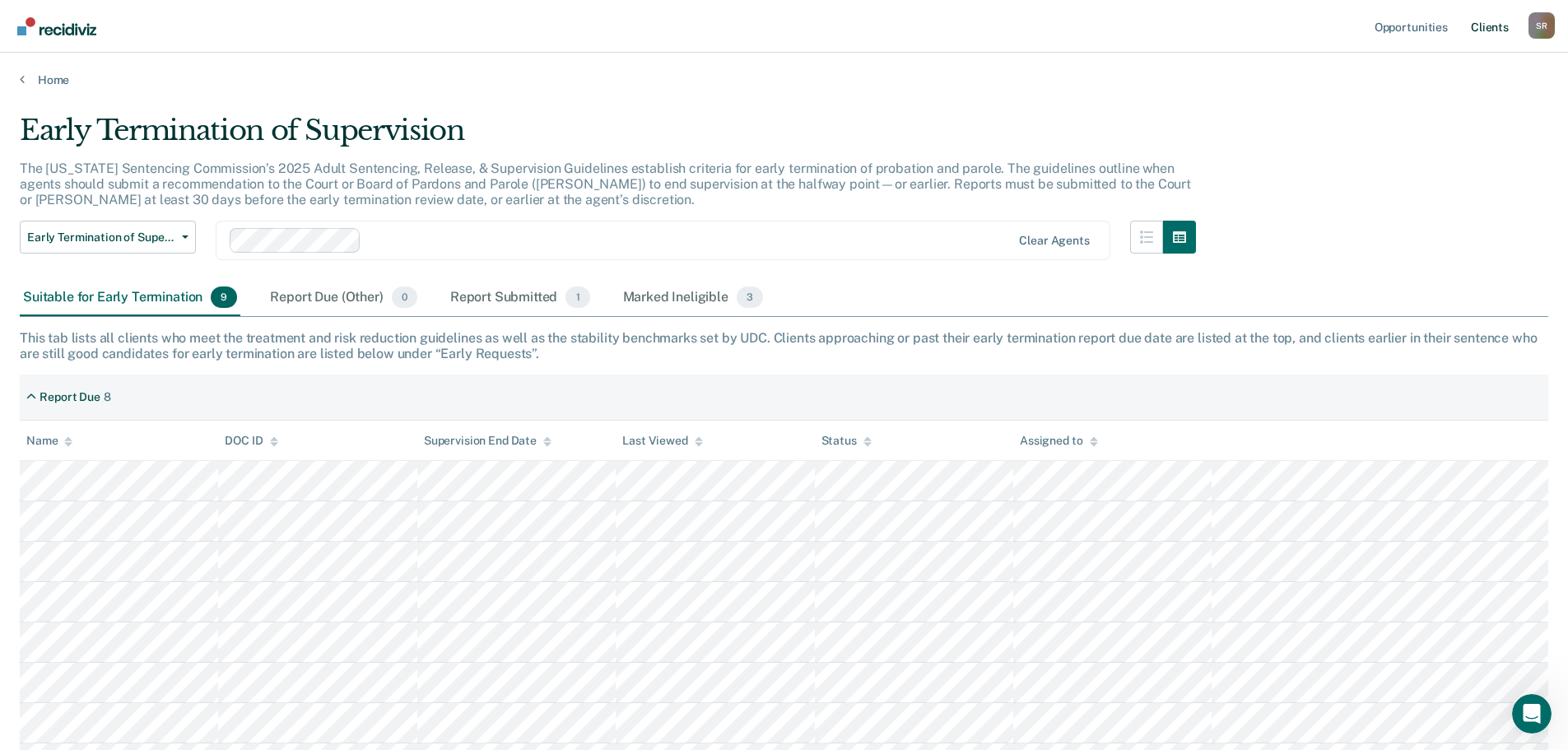
click at [1487, 28] on link "Client s" at bounding box center [1490, 26] width 44 height 52
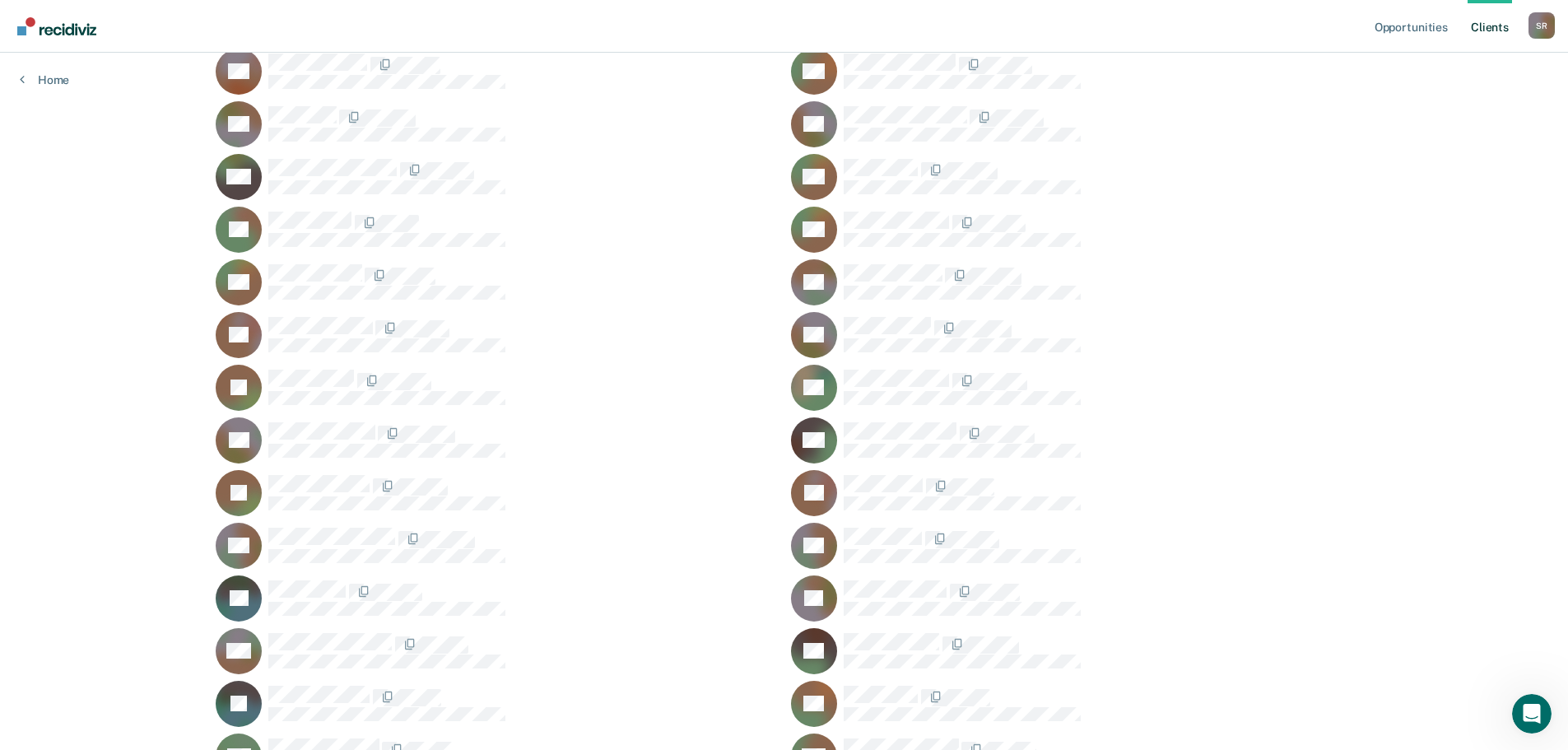
scroll to position [2559, 0]
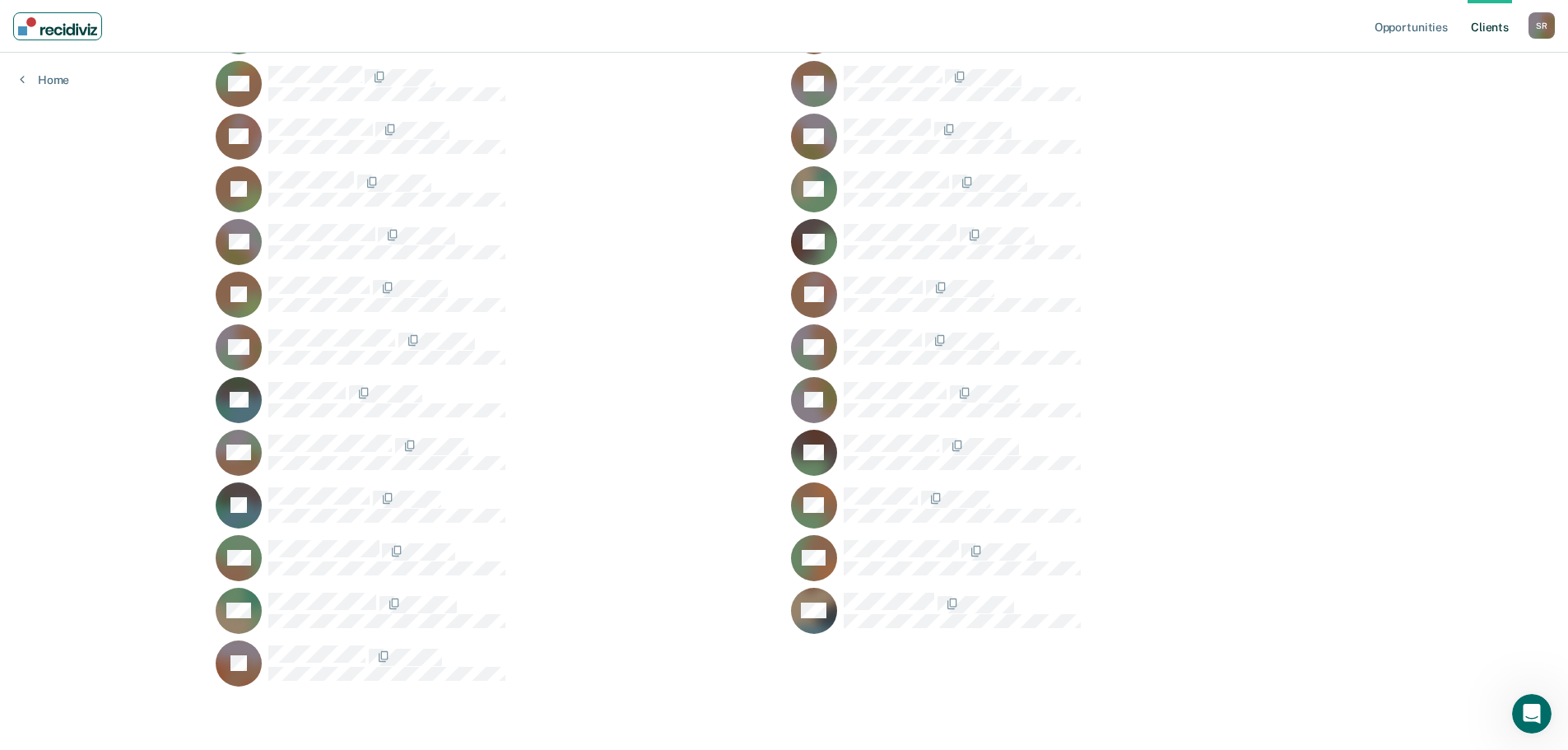
click at [86, 36] on link "Main navigation" at bounding box center [58, 27] width 89 height 28
